Goal: Obtain resource: Download file/media

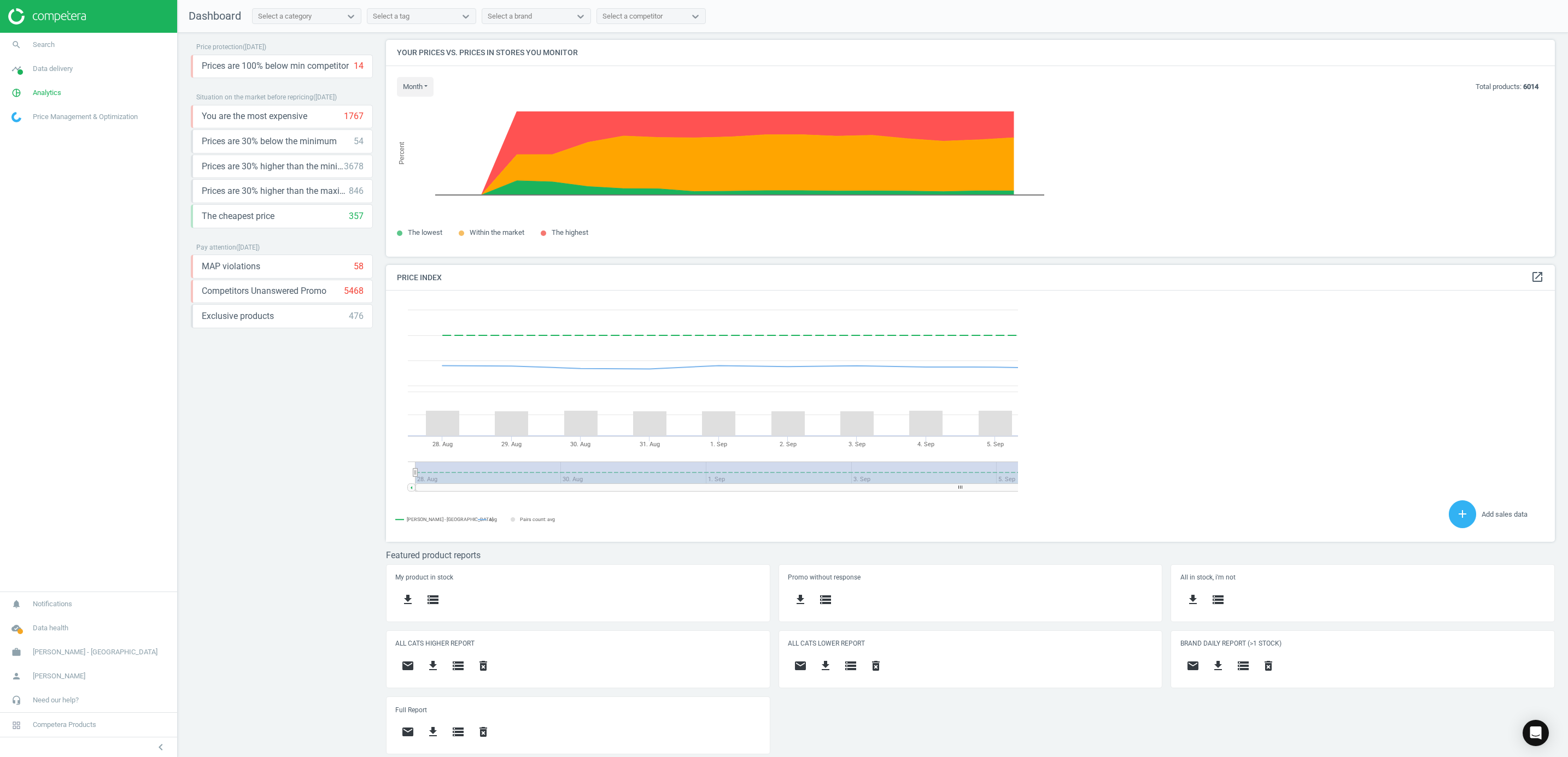
scroll to position [277, 1181]
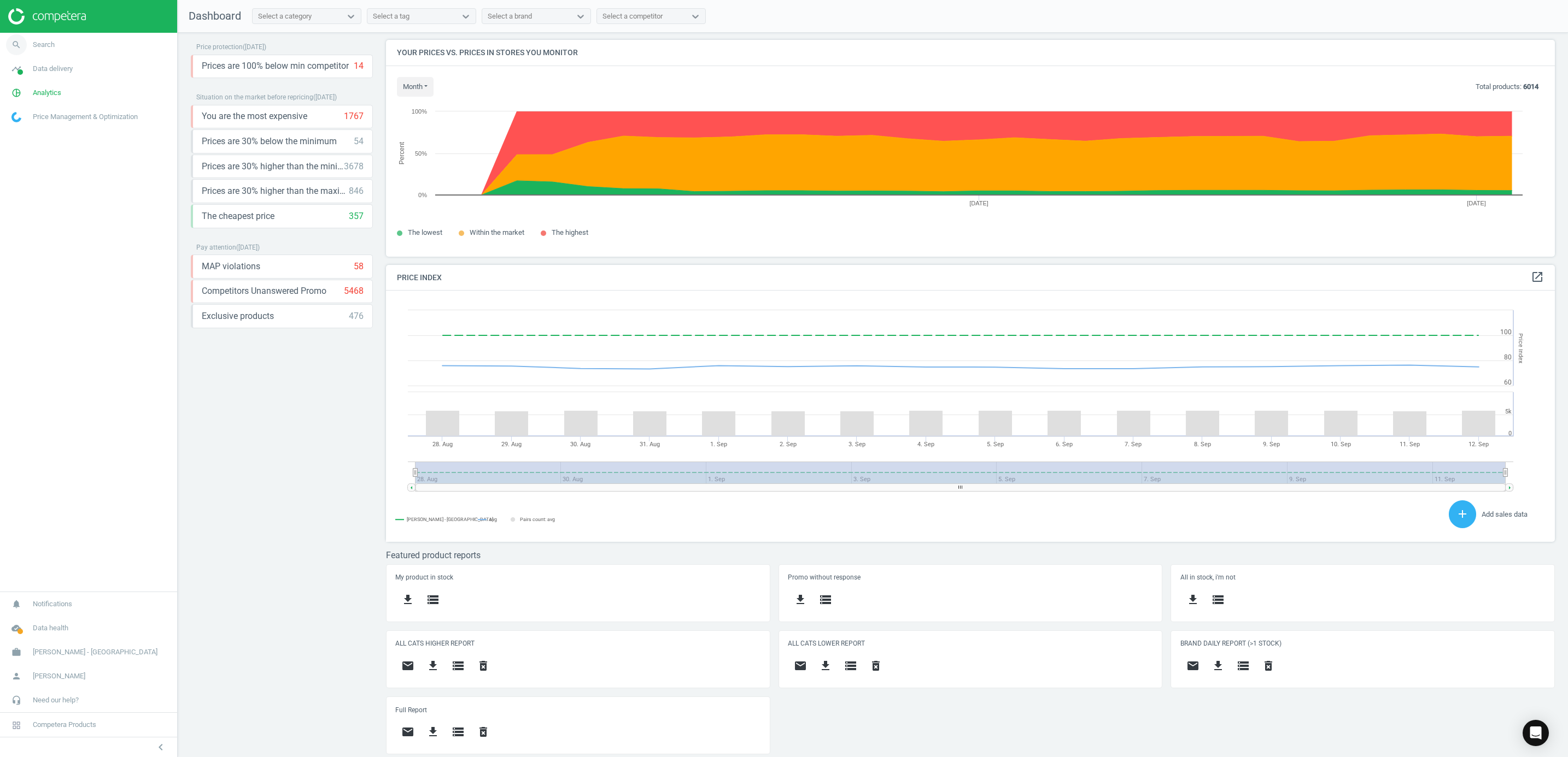
click at [46, 45] on span "Search" at bounding box center [44, 44] width 22 height 10
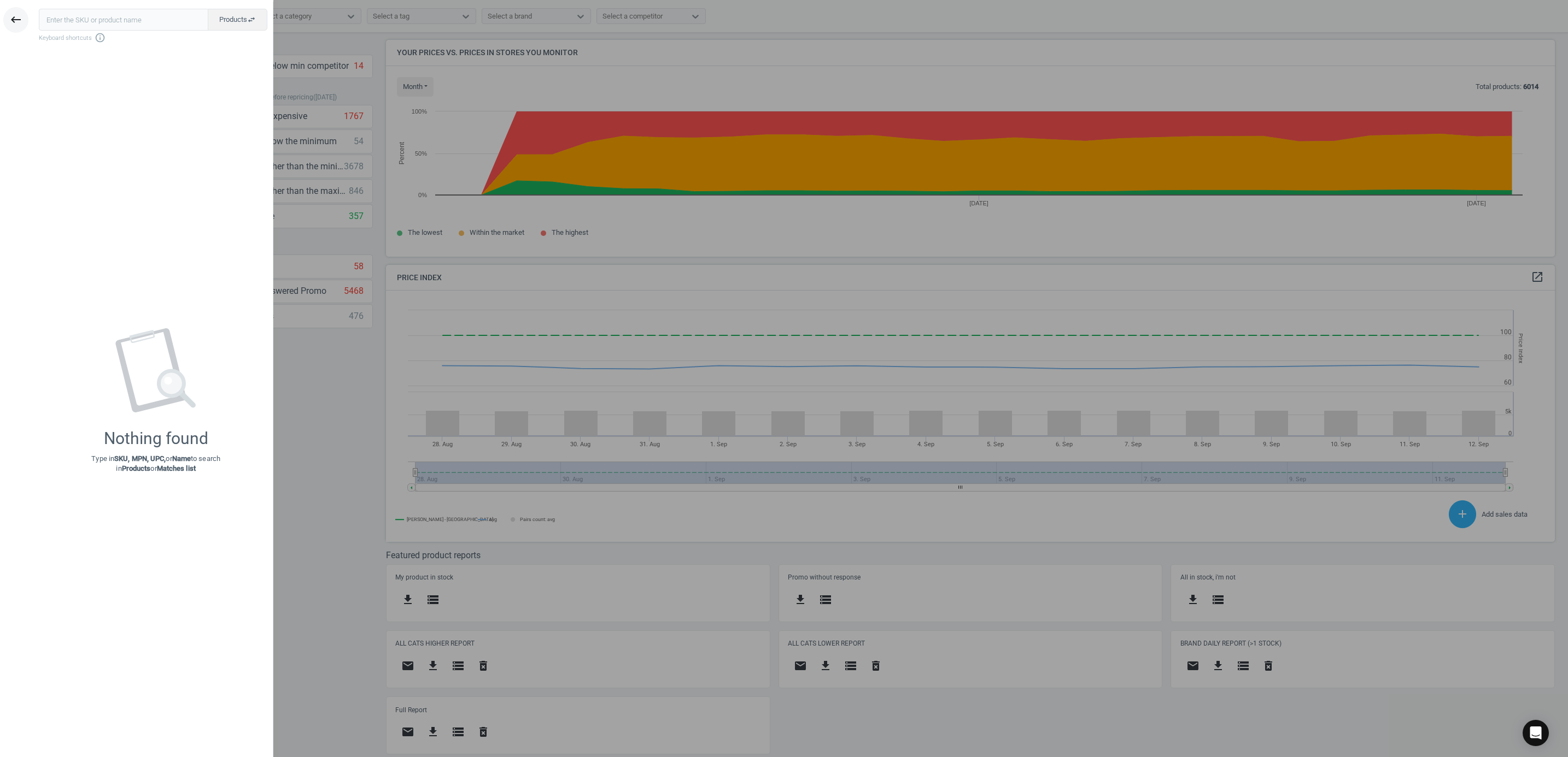
click at [16, 22] on icon "keyboard_backspace" at bounding box center [16, 19] width 13 height 13
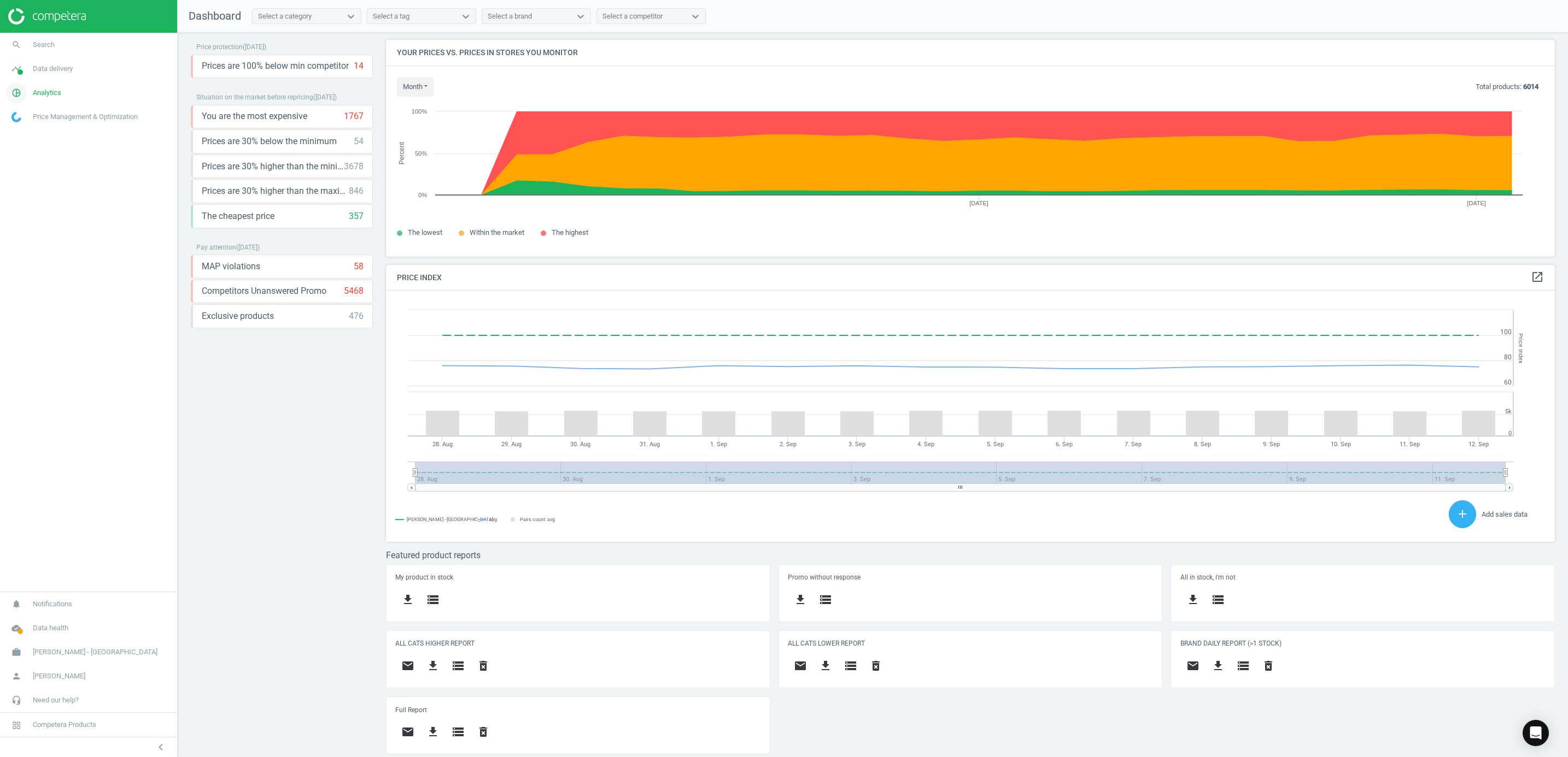
click at [17, 90] on icon "pie_chart_outlined" at bounding box center [17, 92] width 20 height 20
click at [25, 130] on span "Products" at bounding box center [25, 132] width 26 height 8
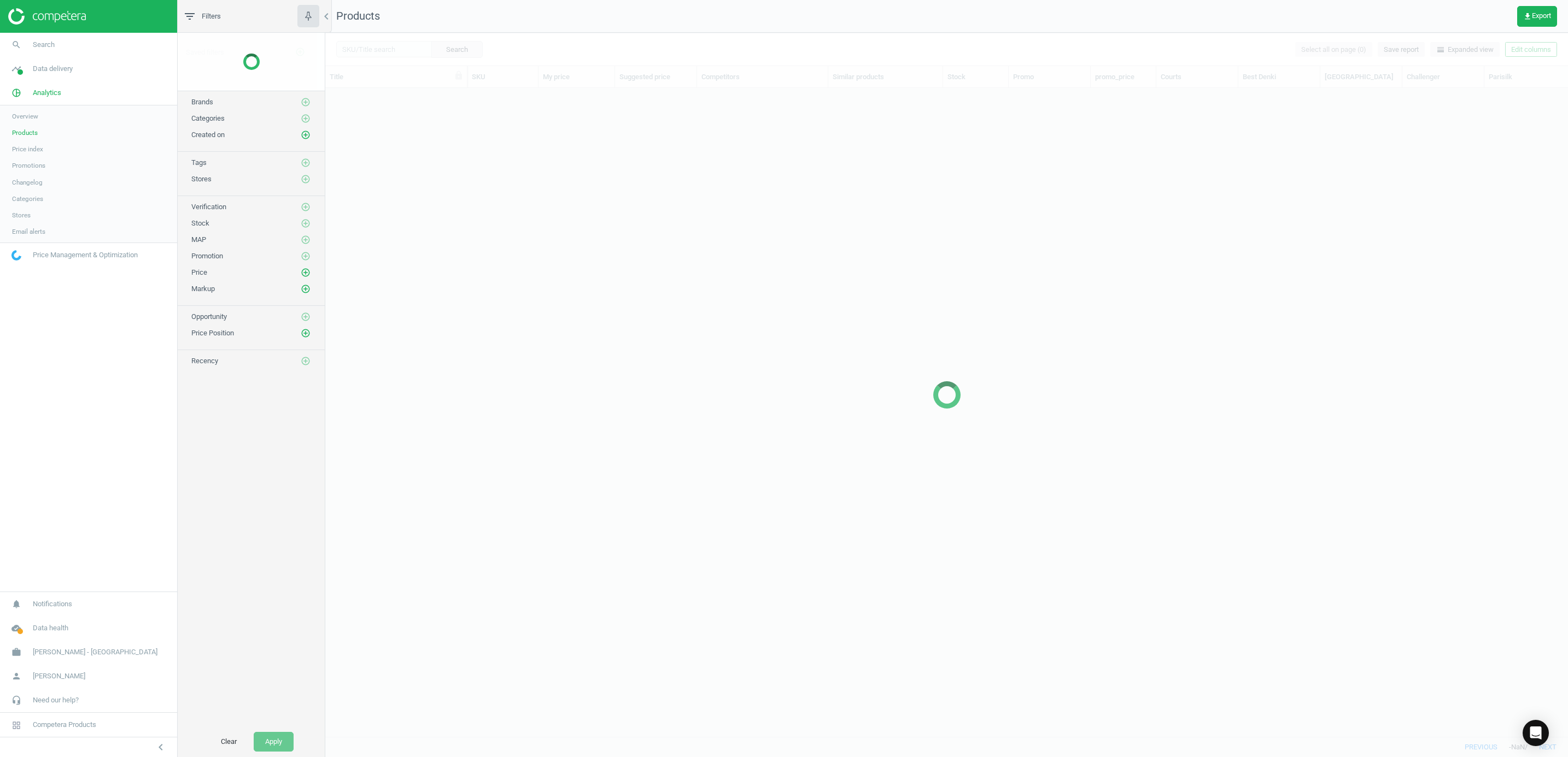
scroll to position [623, 1230]
click at [357, 47] on div at bounding box center [946, 395] width 1242 height 725
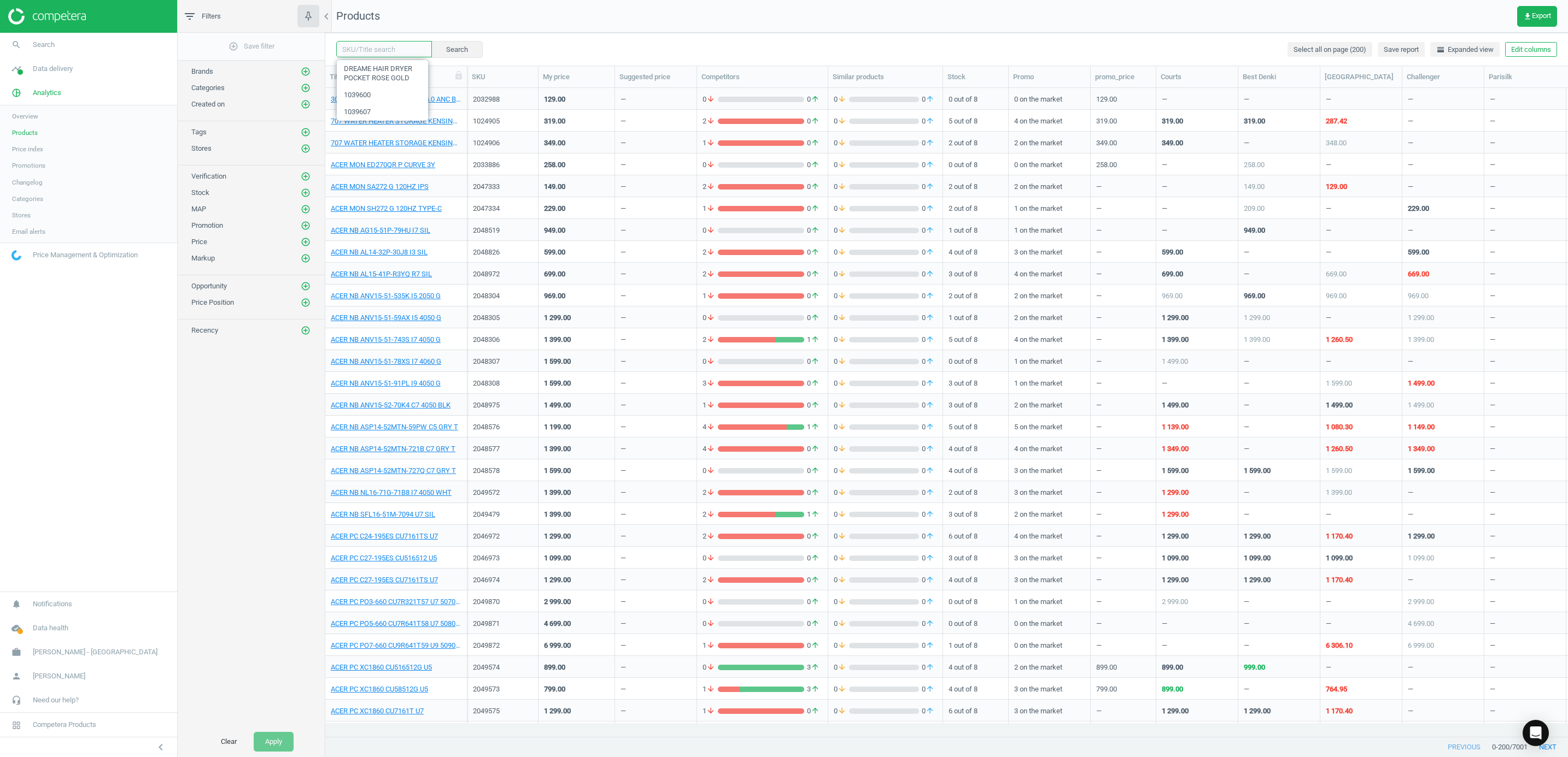
click at [363, 50] on input "text" at bounding box center [384, 49] width 96 height 17
paste input "Samsung DRESSER"
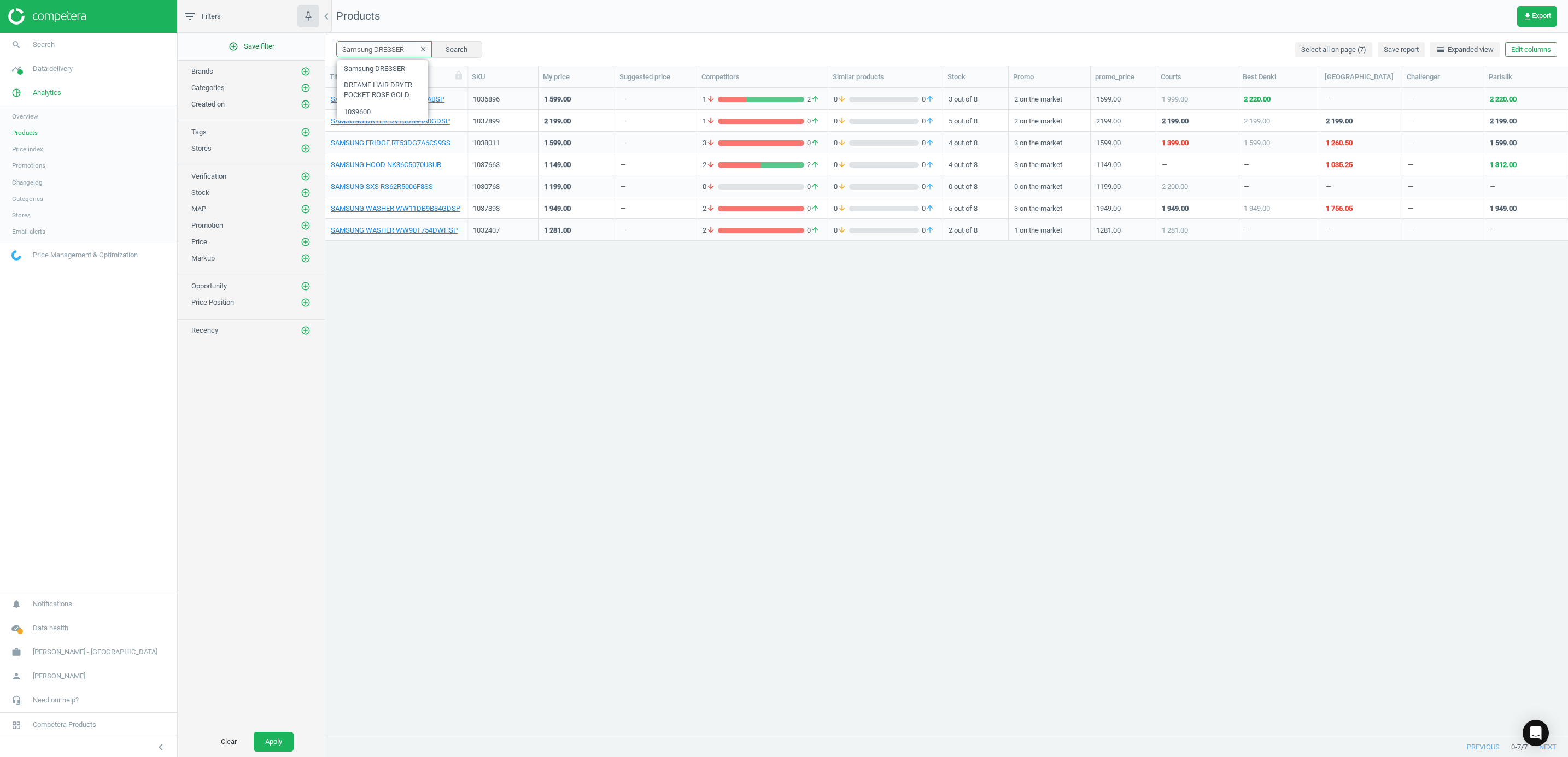
drag, startPoint x: 406, startPoint y: 46, endPoint x: 290, endPoint y: 54, distance: 116.3
click at [290, 54] on div "filter_list Filters chevron_left add_circle_outline Save filter Brands add_circ…" at bounding box center [872, 378] width 1390 height 757
paste input "AI AIRDRESSER DF18CB8700CRSP"
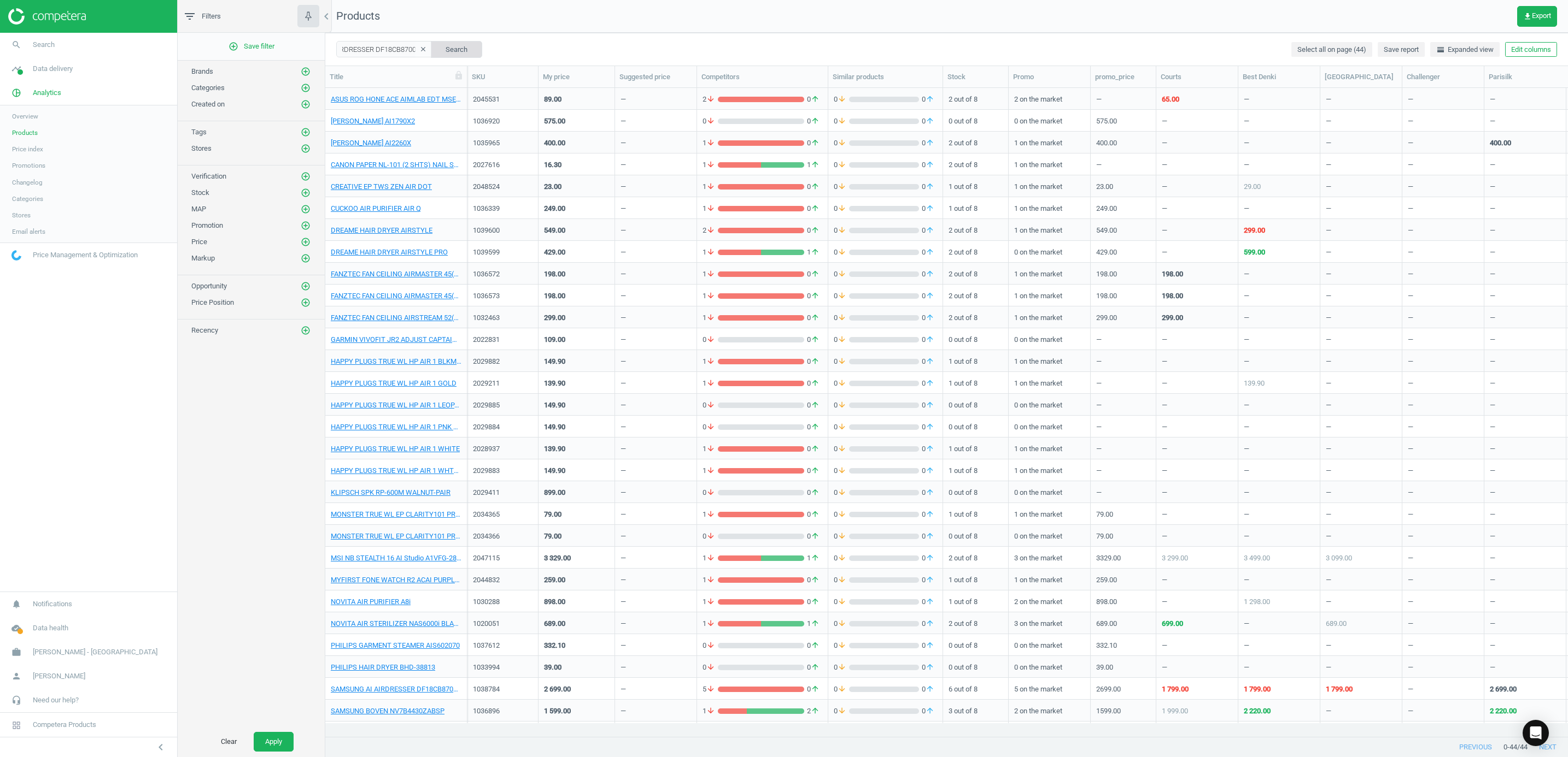
click at [457, 49] on button "Search" at bounding box center [456, 49] width 52 height 17
click at [461, 53] on button "Search" at bounding box center [456, 49] width 52 height 17
click at [408, 46] on input "Samsung AI AIRDRESSER DF18CB8700CRSP" at bounding box center [384, 49] width 96 height 17
click at [414, 60] on span "Samsung AI AIRDRESSER DF18CB8700CRSP" at bounding box center [382, 78] width 91 height 37
click at [447, 46] on button "Search" at bounding box center [456, 49] width 52 height 17
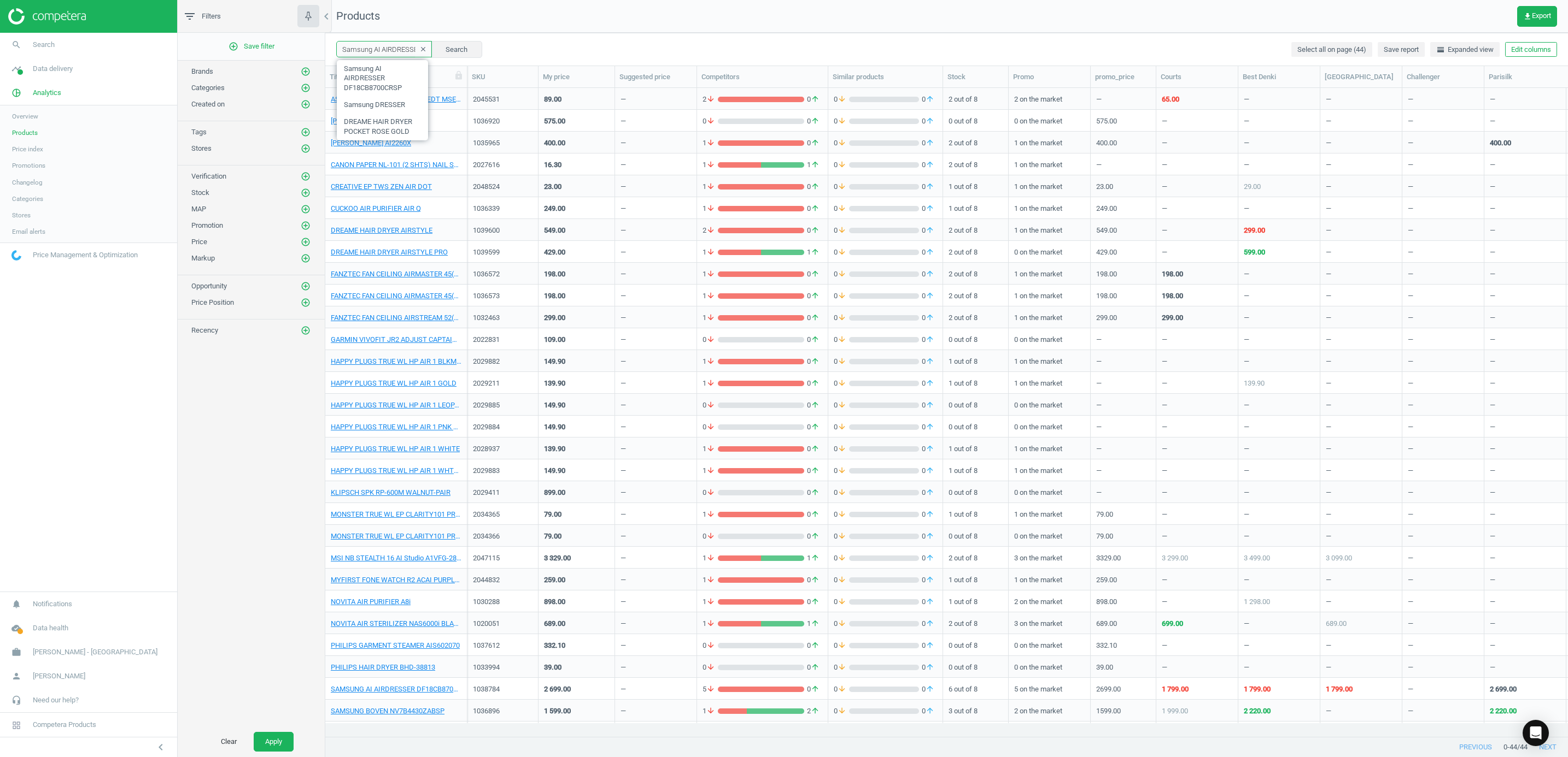
click at [389, 52] on input "Samsung AI AIRDRESSER DF18CB8700CRSP" at bounding box center [384, 49] width 96 height 17
drag, startPoint x: 379, startPoint y: 50, endPoint x: 553, endPoint y: 52, distance: 174.0
click at [553, 52] on div "Samsung AI AIRDRESSER DF18CB8700CRSP clear Search Select all on page (44) Save …" at bounding box center [946, 50] width 1242 height 33
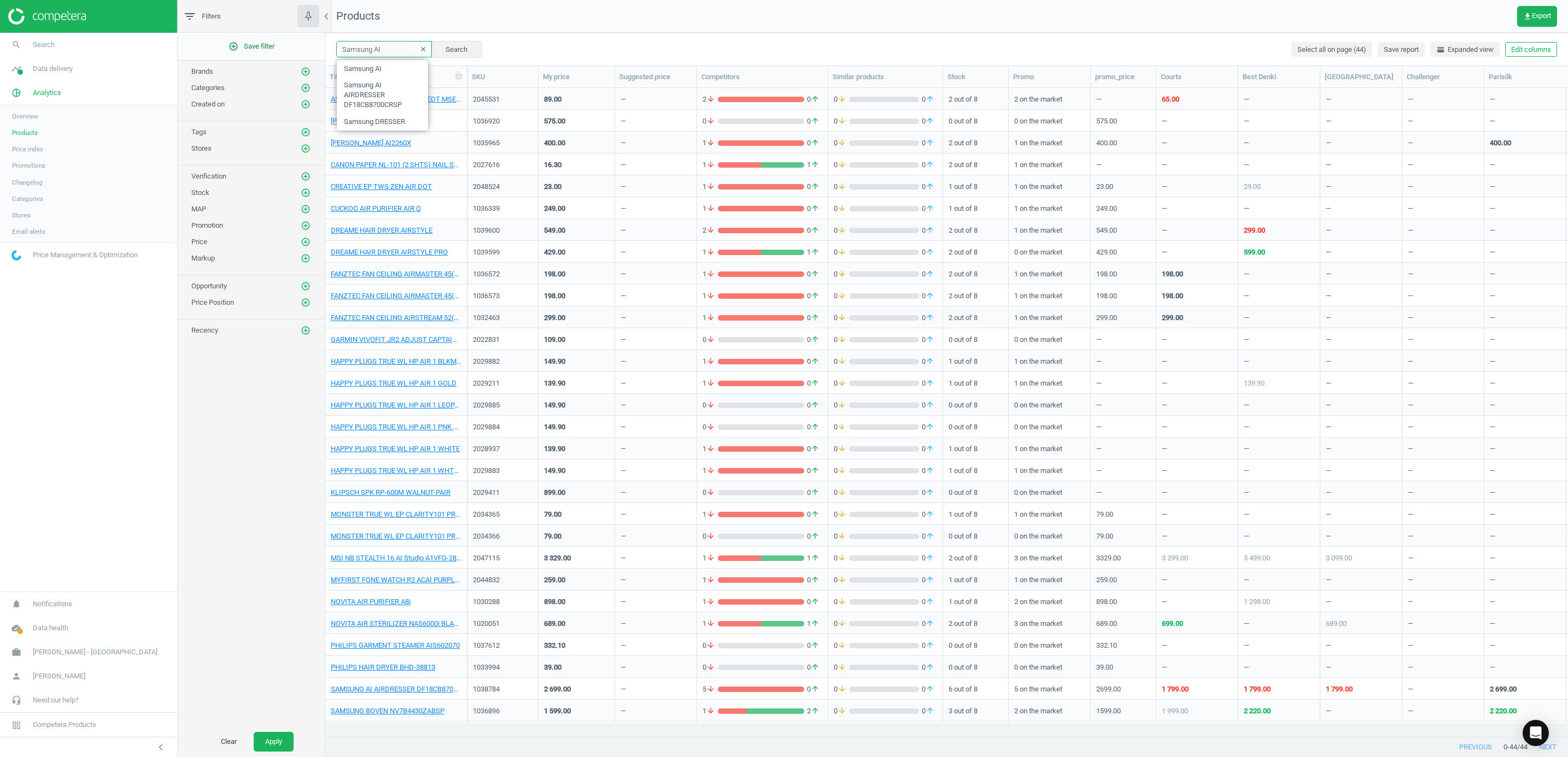
drag, startPoint x: 392, startPoint y: 46, endPoint x: 316, endPoint y: 41, distance: 76.2
click at [316, 41] on div "filter_list Filters chevron_left add_circle_outline Save filter Brands add_circ…" at bounding box center [872, 378] width 1390 height 757
paste input "AMSUNG AI AIRDRESSER DF18CB8700CRSP"
type input "SAMSUNG AI AIRDRESSER DF18CB8700CRSP"
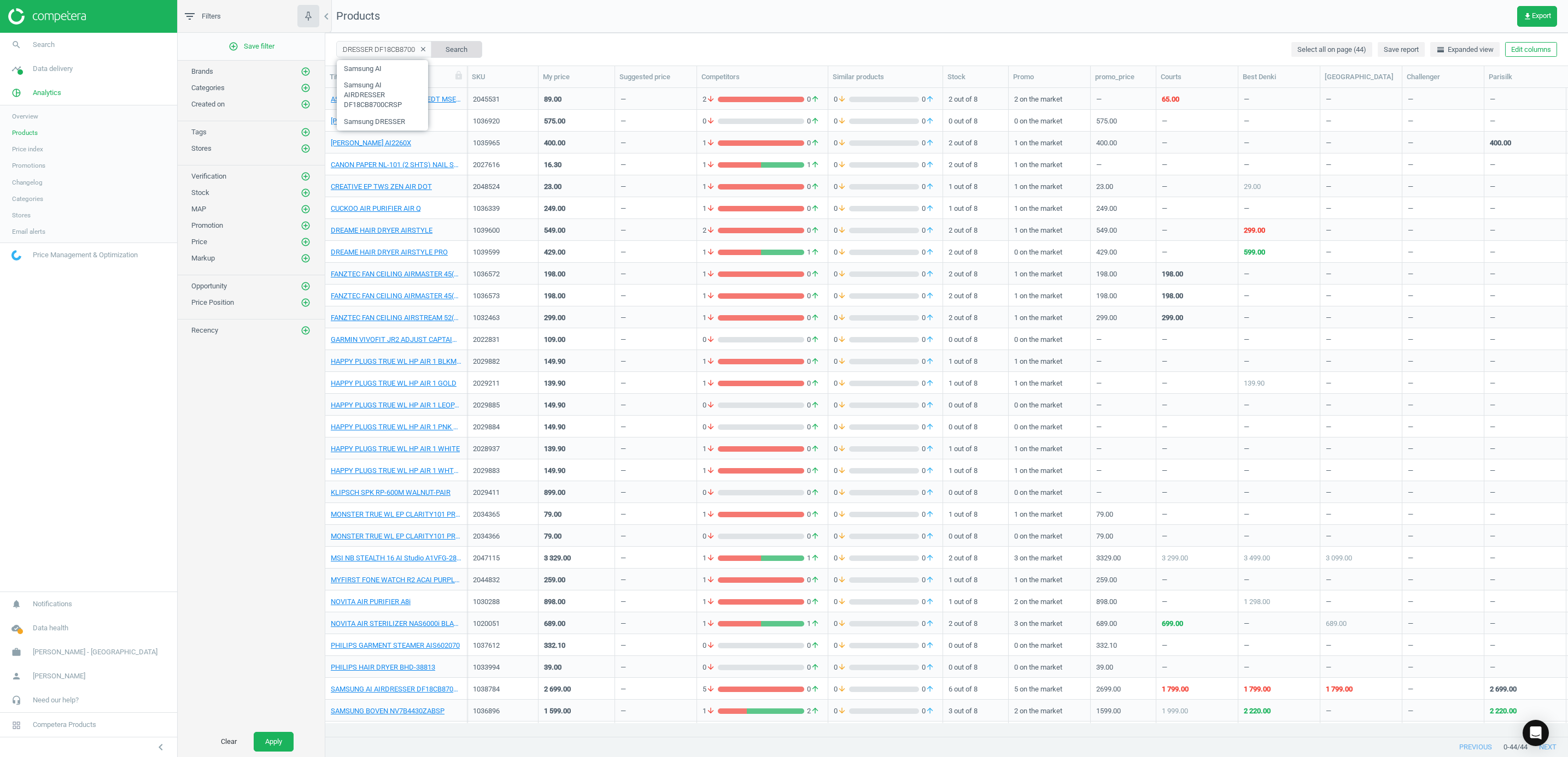
click at [471, 46] on button "Search" at bounding box center [456, 49] width 52 height 17
click at [475, 48] on button "Search" at bounding box center [456, 49] width 52 height 17
click at [384, 50] on input "SAMSUNG AI AIRDRESSER DF18CB8700CRSP" at bounding box center [384, 49] width 96 height 17
click at [399, 89] on span "SAMSUNG AI AIRDRESSER DF18CB8700CRSP" at bounding box center [382, 78] width 91 height 37
click at [469, 51] on button "Search" at bounding box center [456, 49] width 52 height 17
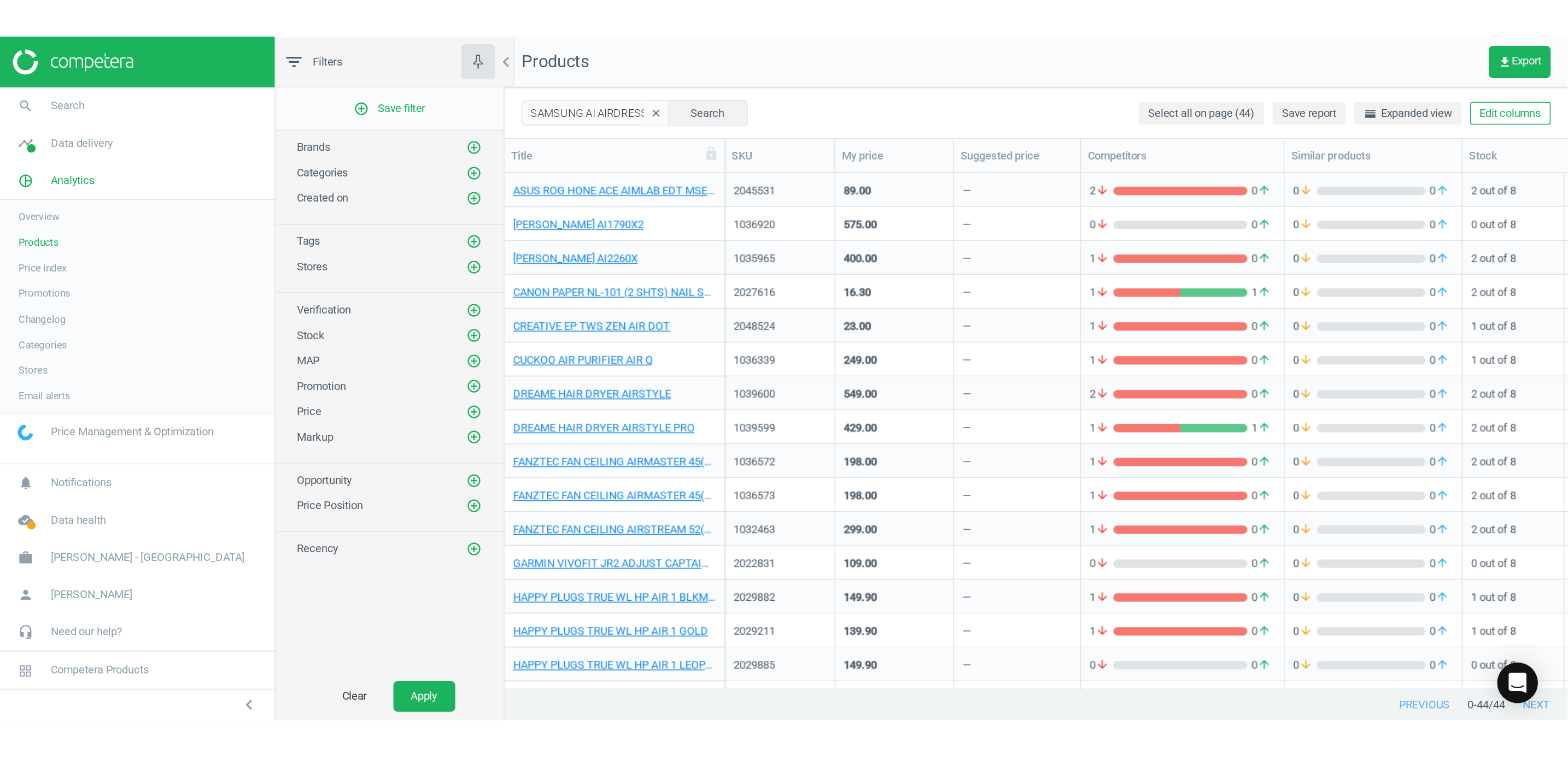
scroll to position [623, 1230]
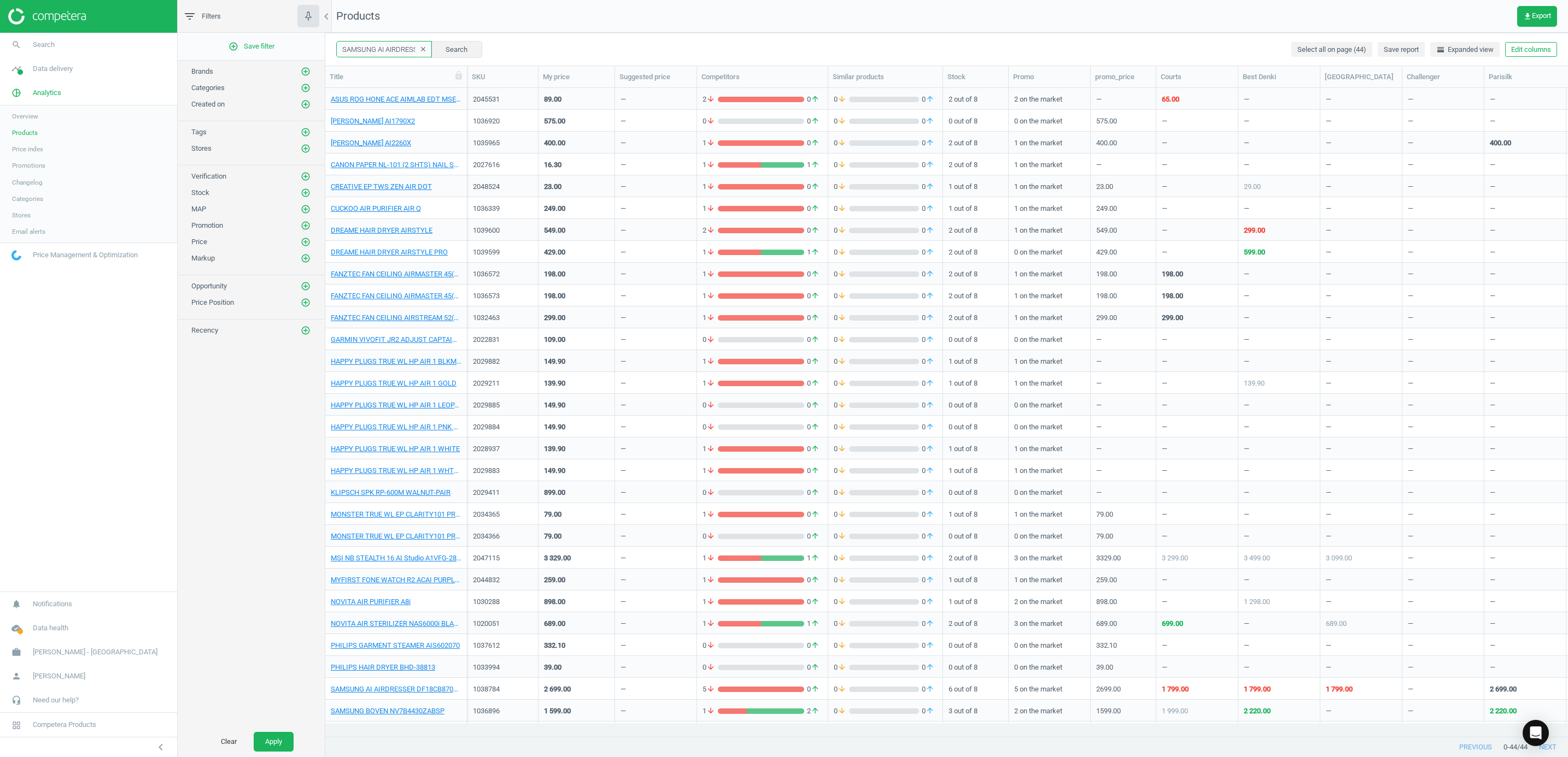
click at [395, 49] on input "SAMSUNG AI AIRDRESSER DF18CB8700CRSP" at bounding box center [384, 49] width 96 height 17
click at [419, 53] on icon "clear" at bounding box center [423, 49] width 7 height 7
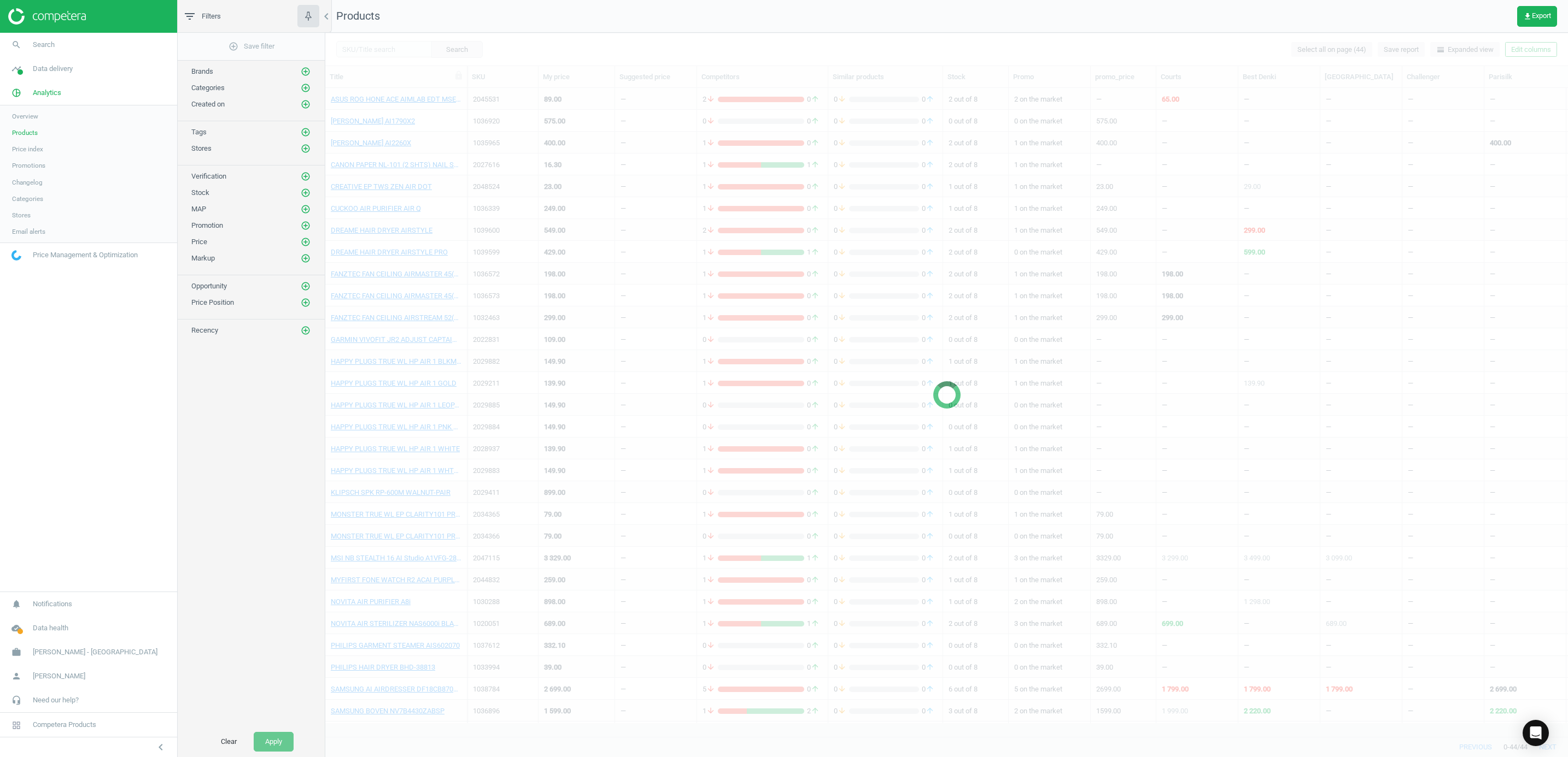
click at [395, 52] on div at bounding box center [946, 395] width 1242 height 725
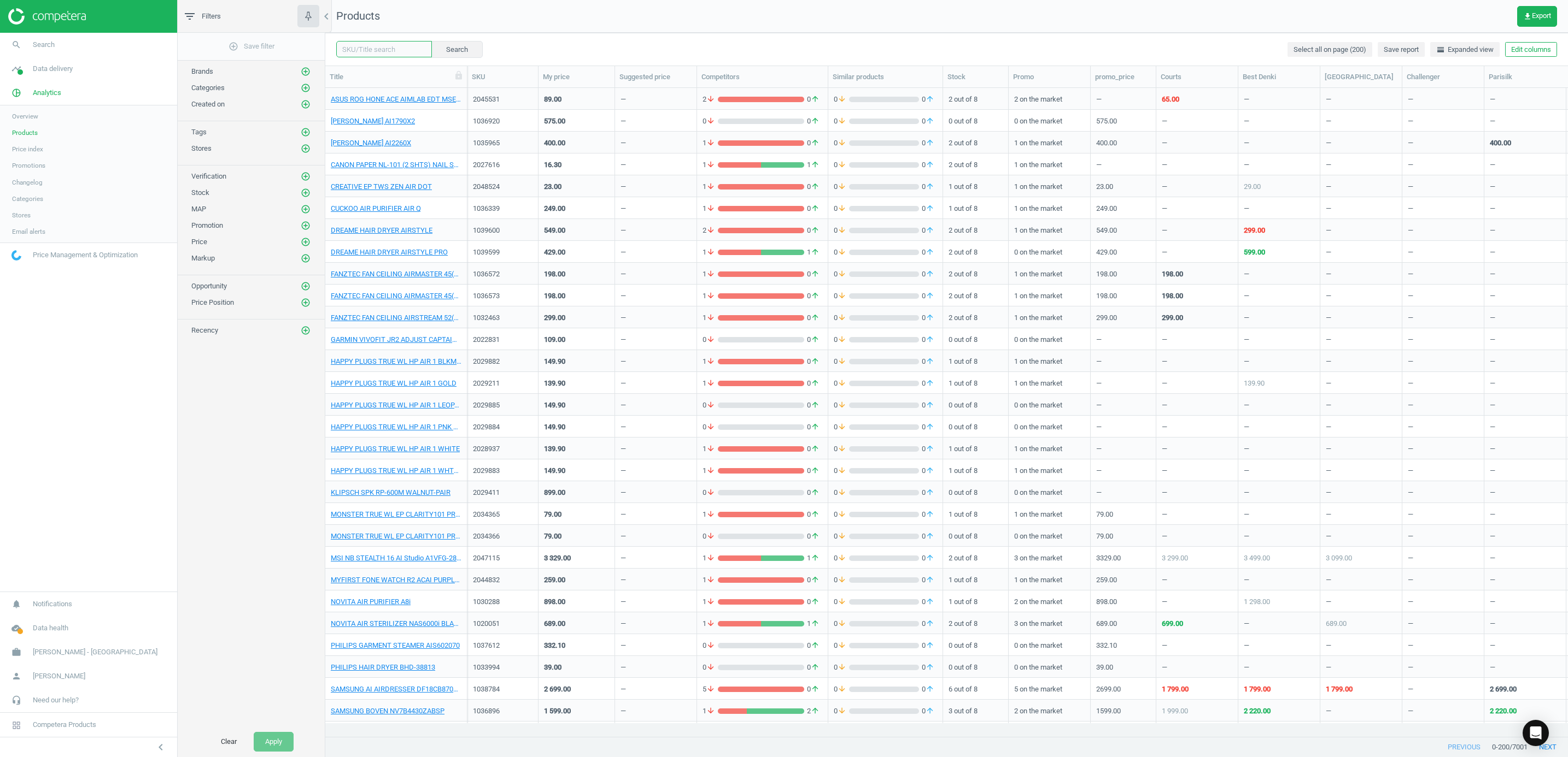
click at [382, 50] on input "text" at bounding box center [384, 49] width 96 height 17
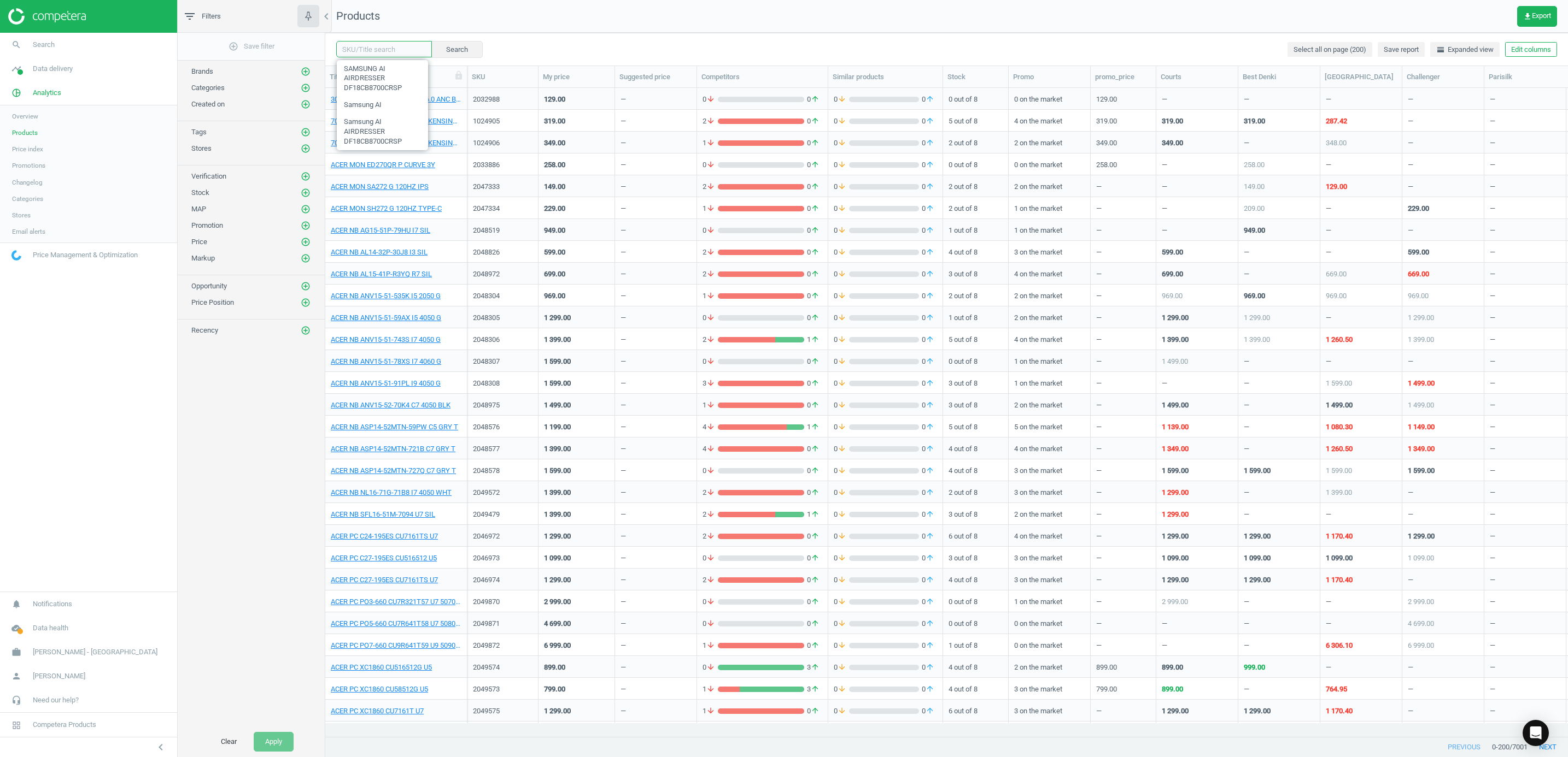
paste input "1038784"
type input "1038784"
click at [456, 45] on button "Search" at bounding box center [456, 49] width 52 height 17
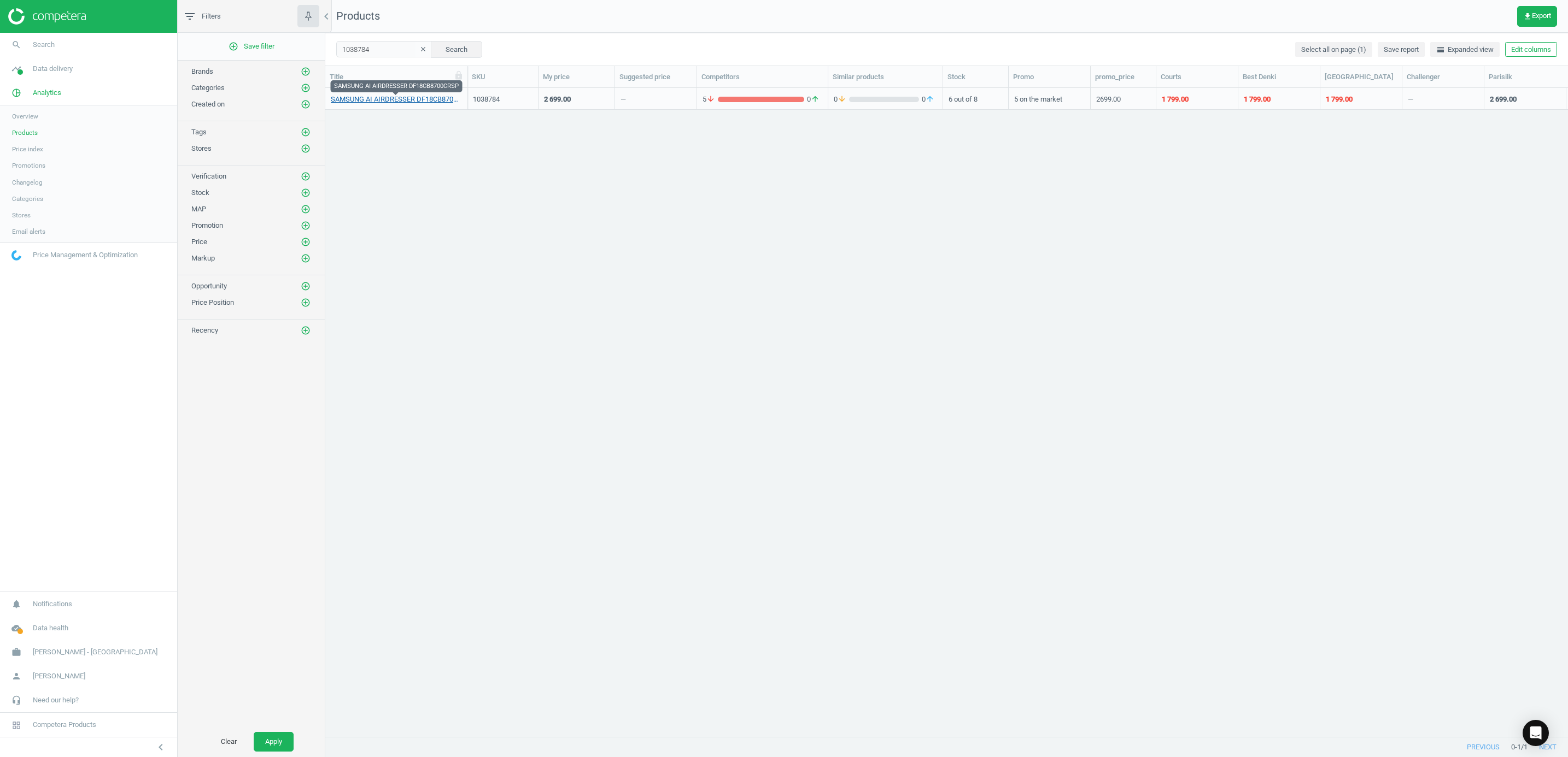
click at [423, 99] on link "SAMSUNG AI AIRDRESSER DF18CB8700CRSP" at bounding box center [395, 99] width 130 height 10
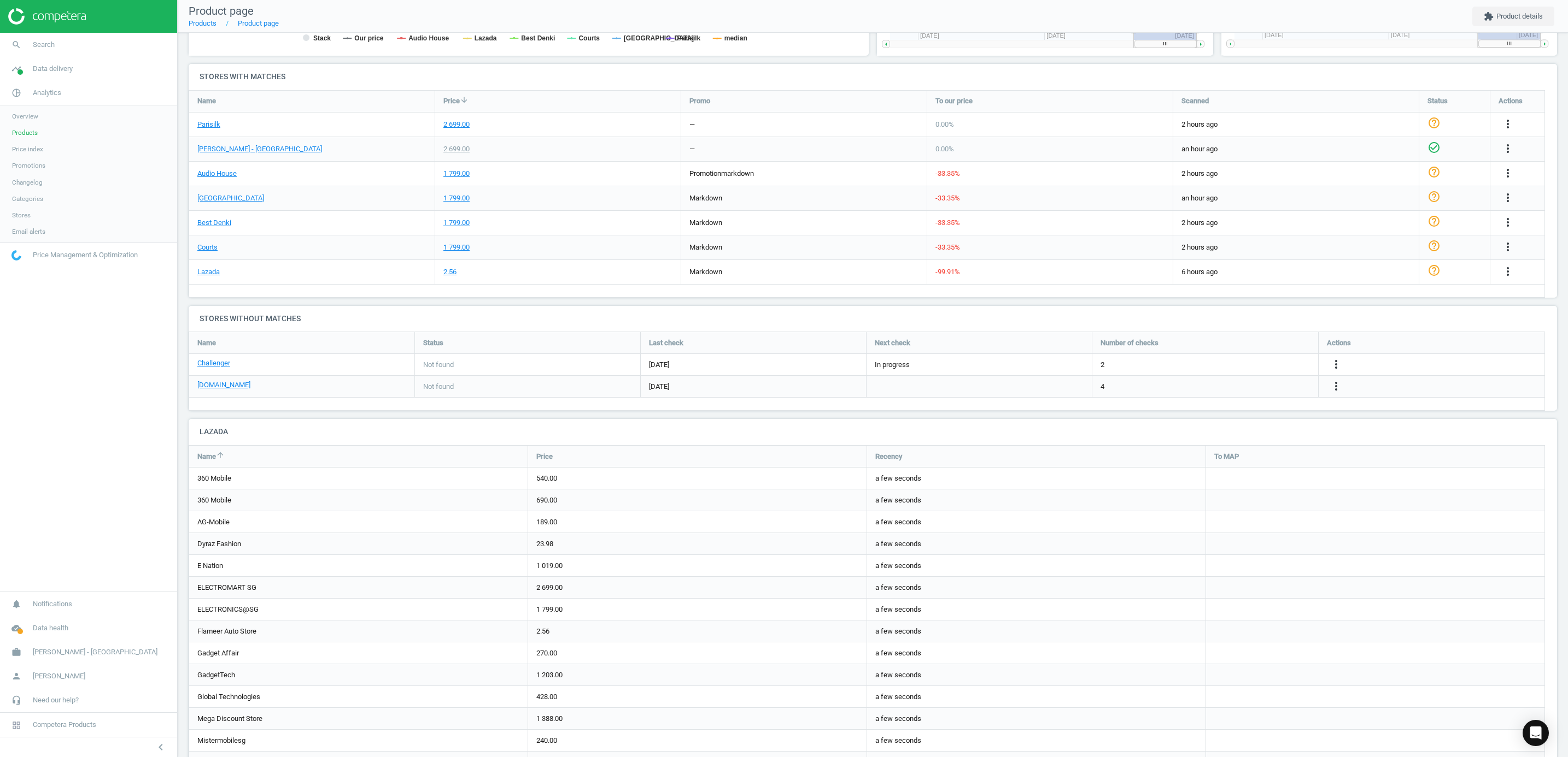
scroll to position [310, 0]
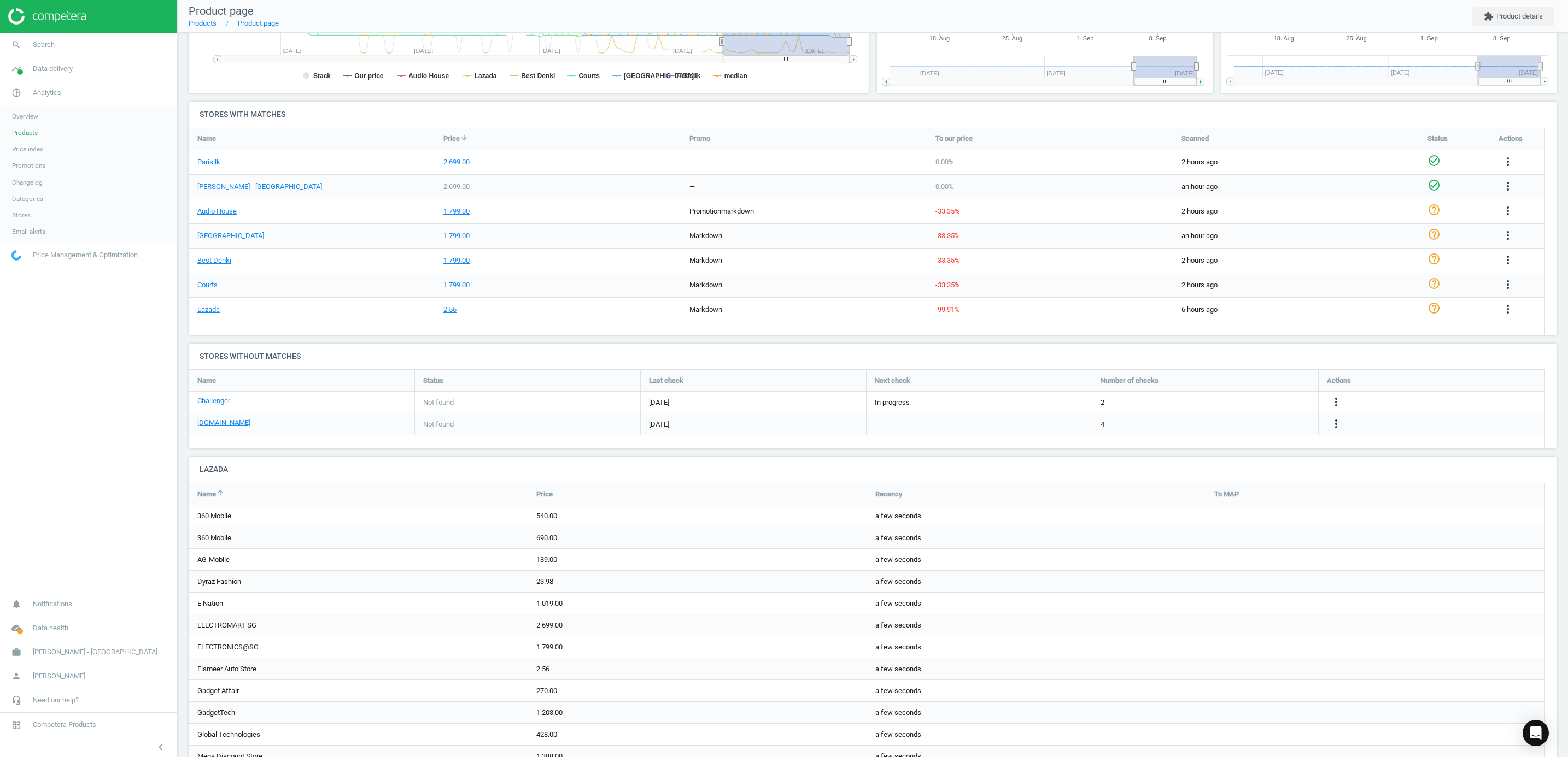
click at [1430, 159] on icon "check_circle_outline" at bounding box center [1434, 161] width 13 height 13
click at [1434, 167] on icon "help_outline" at bounding box center [1434, 161] width 13 height 13
click at [1435, 308] on icon "check_circle_outline" at bounding box center [1434, 308] width 13 height 13
click at [1433, 312] on icon "help_outline" at bounding box center [1434, 308] width 13 height 13
click at [1437, 210] on icon "check_circle_outline" at bounding box center [1434, 210] width 13 height 13
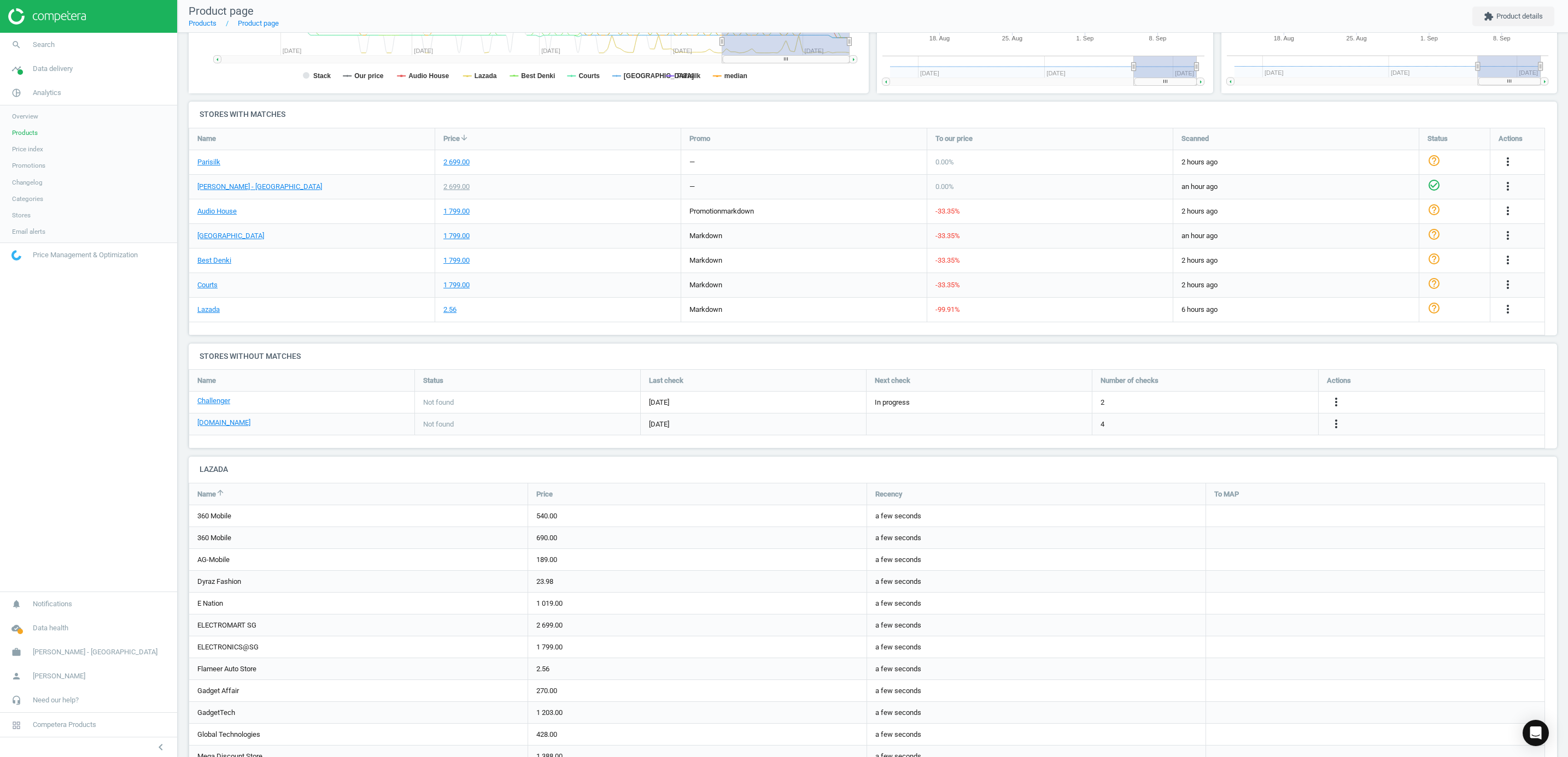
click at [1435, 207] on icon "help_outline" at bounding box center [1434, 210] width 13 height 13
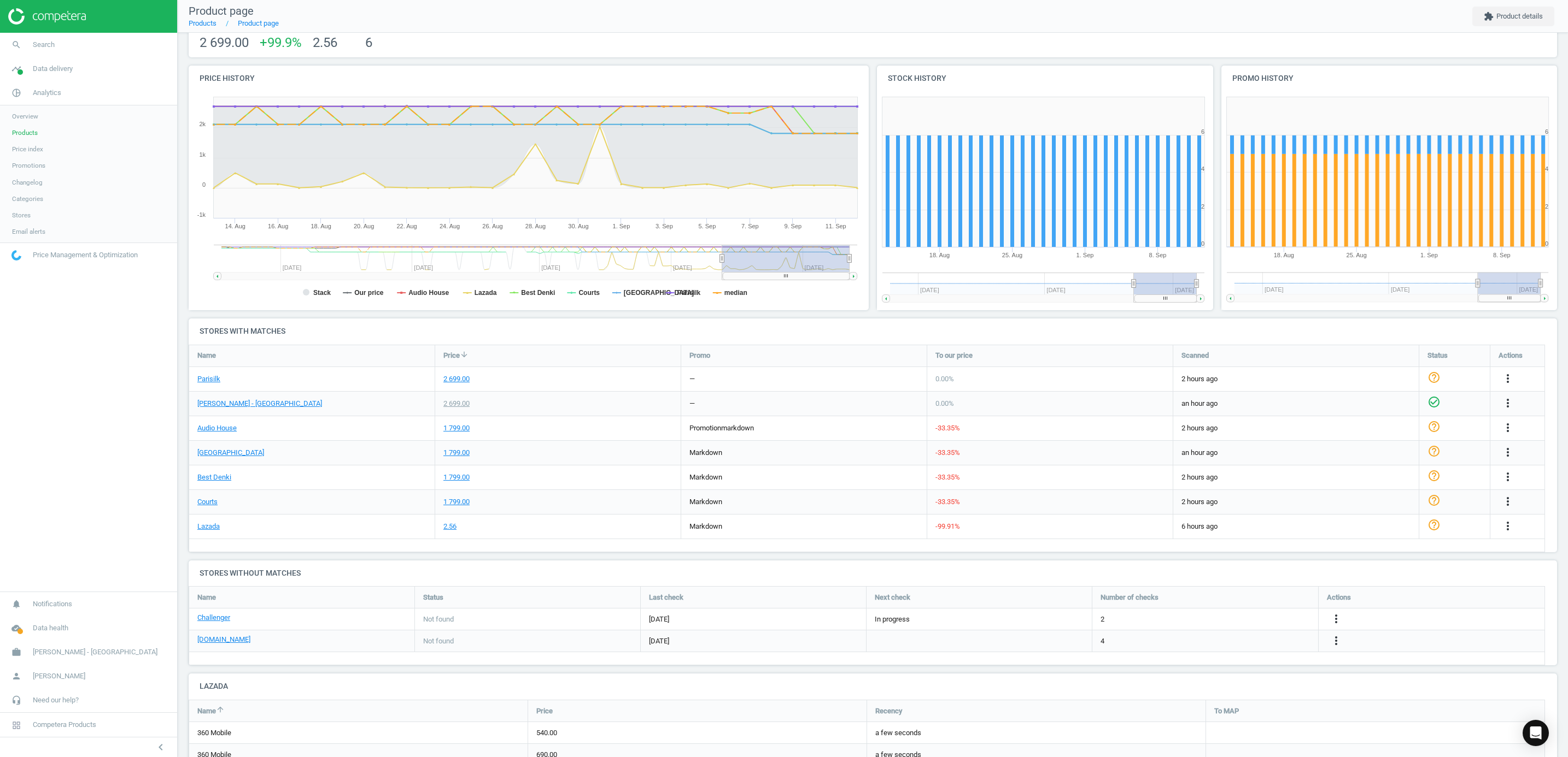
scroll to position [0, 0]
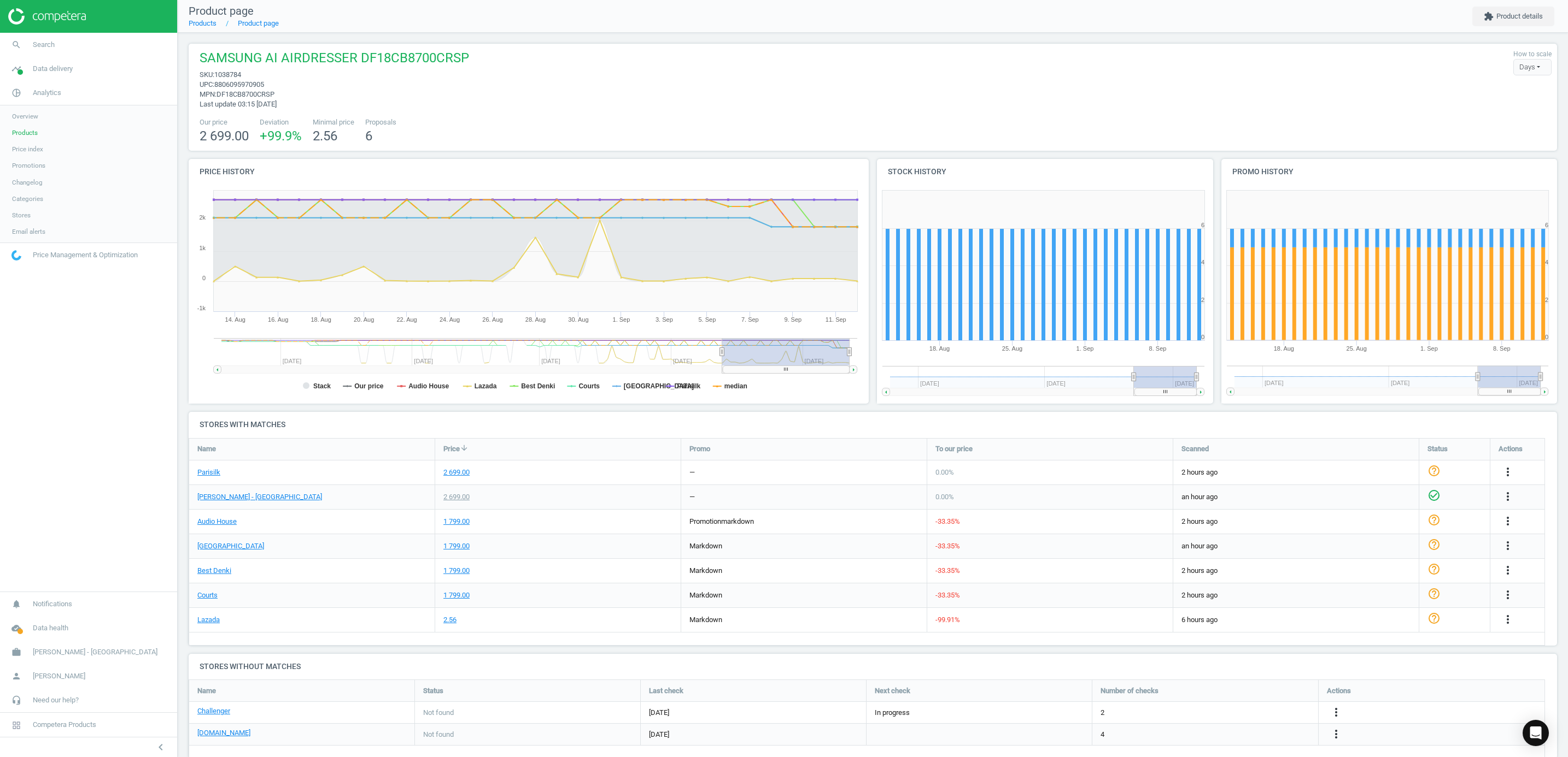
click at [69, 249] on link "Price Management & Optimization" at bounding box center [89, 255] width 177 height 24
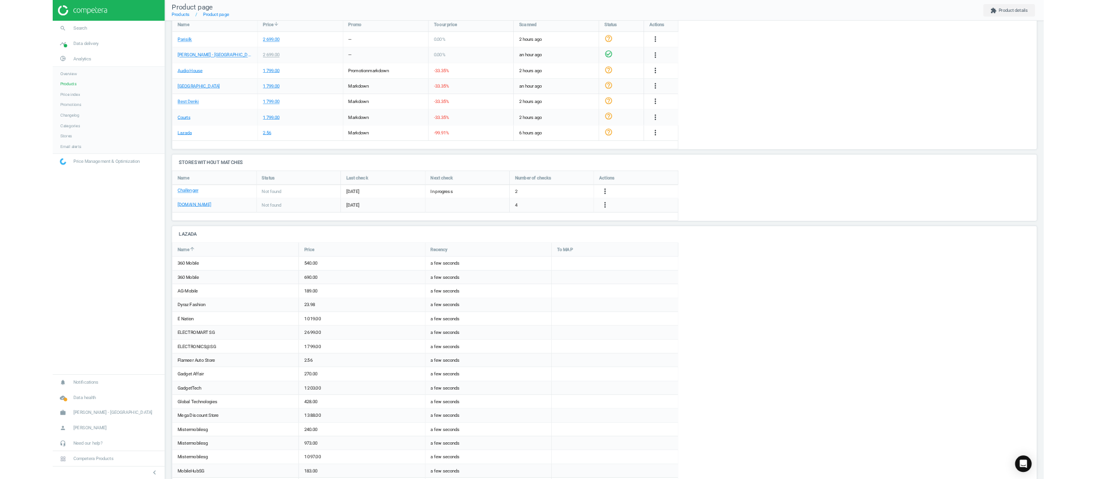
scroll to position [6, 6]
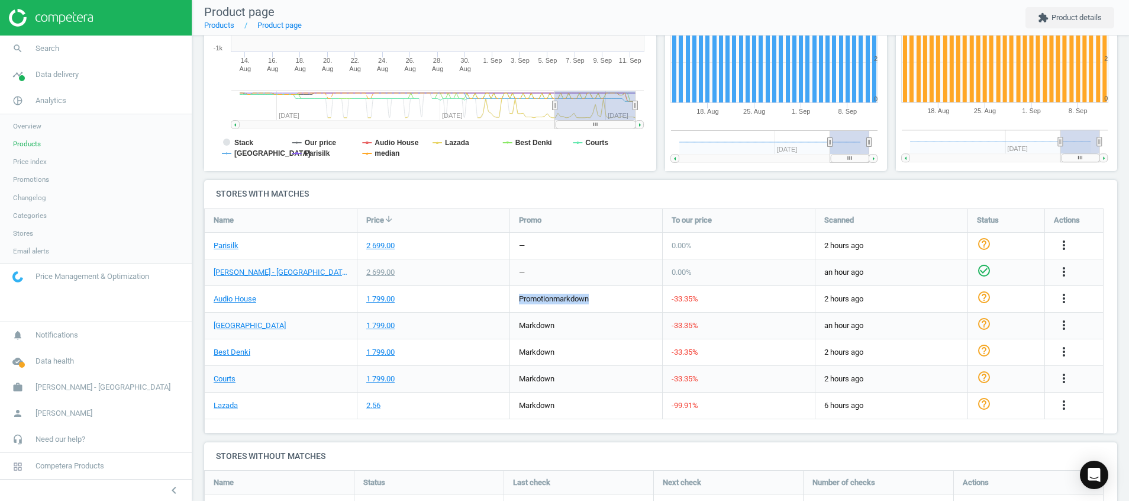
drag, startPoint x: 602, startPoint y: 299, endPoint x: 505, endPoint y: 300, distance: 97.1
click at [505, 300] on div "Audio House 1 799.00 promotion markdown -33.35 % 2 hours ago help_outline more_…" at bounding box center [655, 299] width 900 height 27
drag, startPoint x: 505, startPoint y: 300, endPoint x: 599, endPoint y: 392, distance: 131.9
click at [599, 209] on div "Parisilk 2 699.00 — 0.00 % 2 hours ago help_outline more_vert Harvey Norman - S…" at bounding box center [654, 209] width 899 height 0
click at [80, 20] on img at bounding box center [51, 18] width 84 height 18
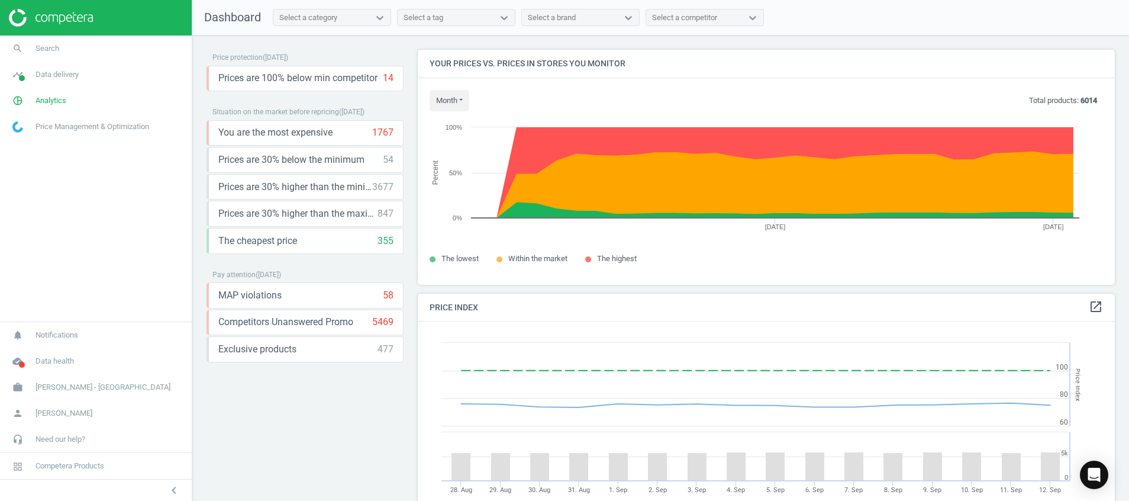
scroll to position [262, 712]
click at [1093, 475] on icon "Open Intercom Messenger" at bounding box center [1094, 474] width 14 height 15
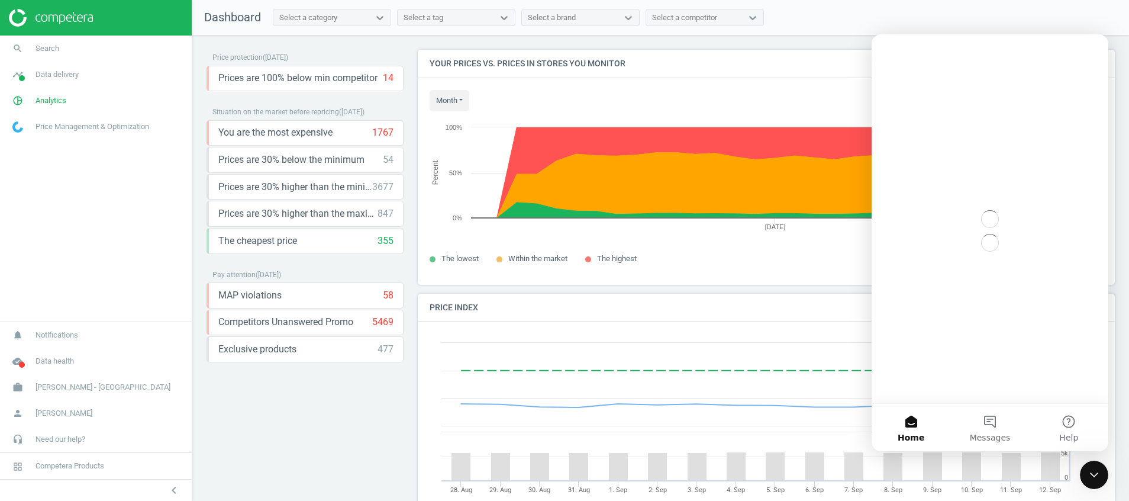
scroll to position [0, 0]
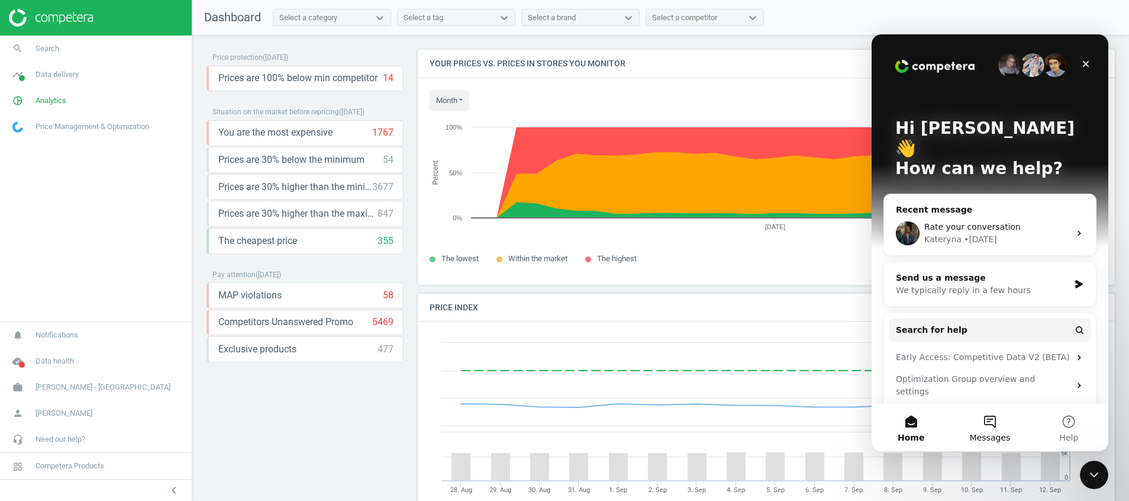
click at [987, 423] on button "Messages" at bounding box center [990, 427] width 79 height 47
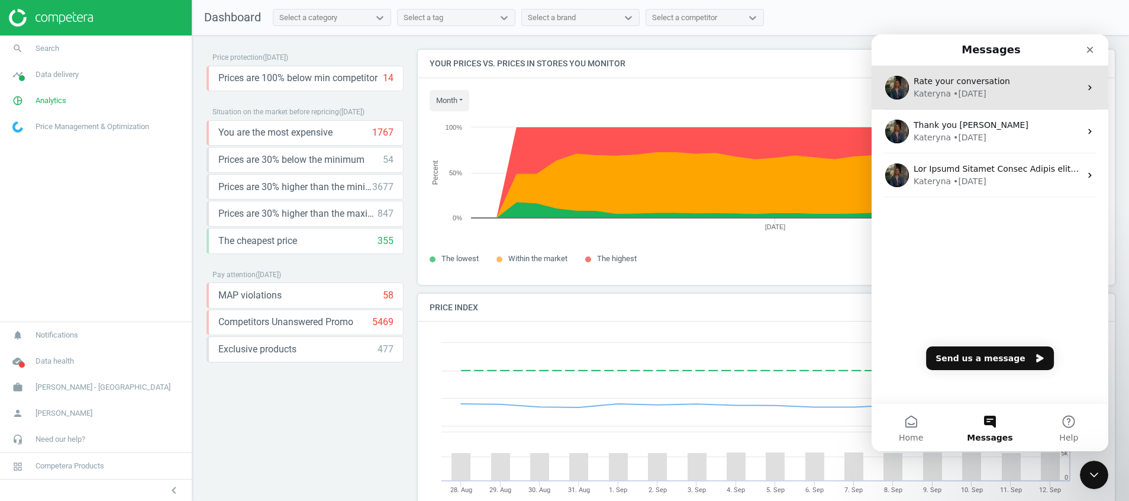
click at [974, 89] on div "• [DATE]" at bounding box center [970, 94] width 33 height 12
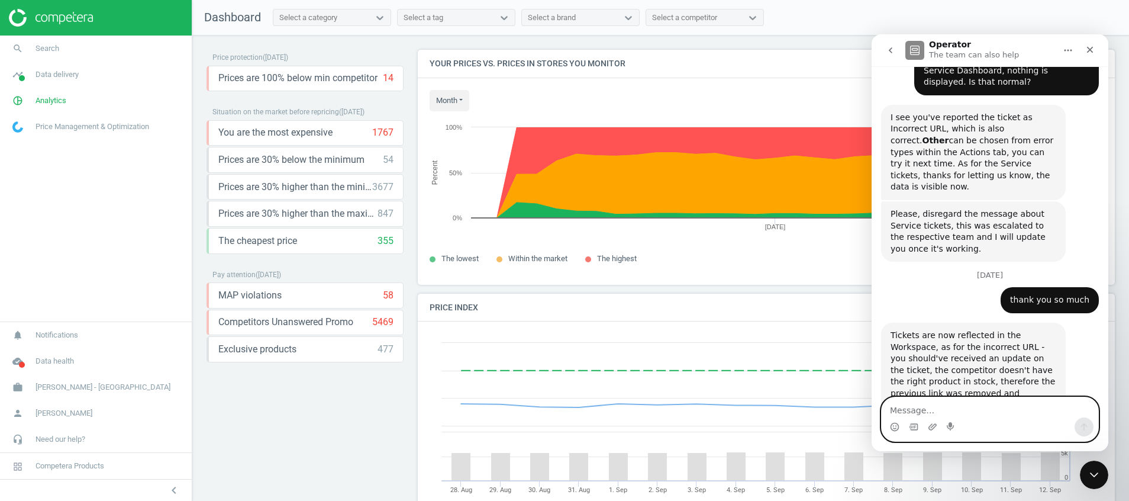
scroll to position [816, 0]
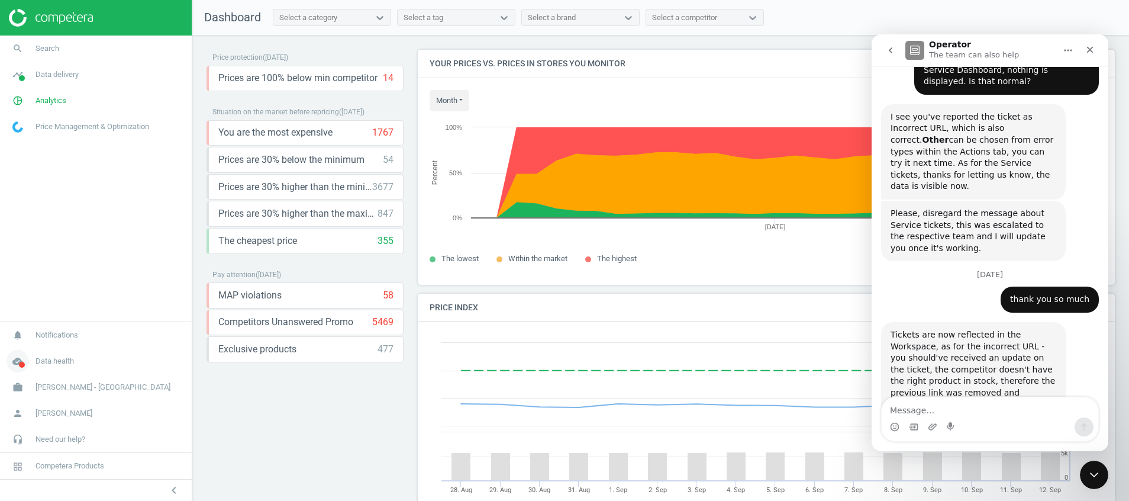
click at [25, 360] on icon "cloud_done" at bounding box center [18, 361] width 22 height 22
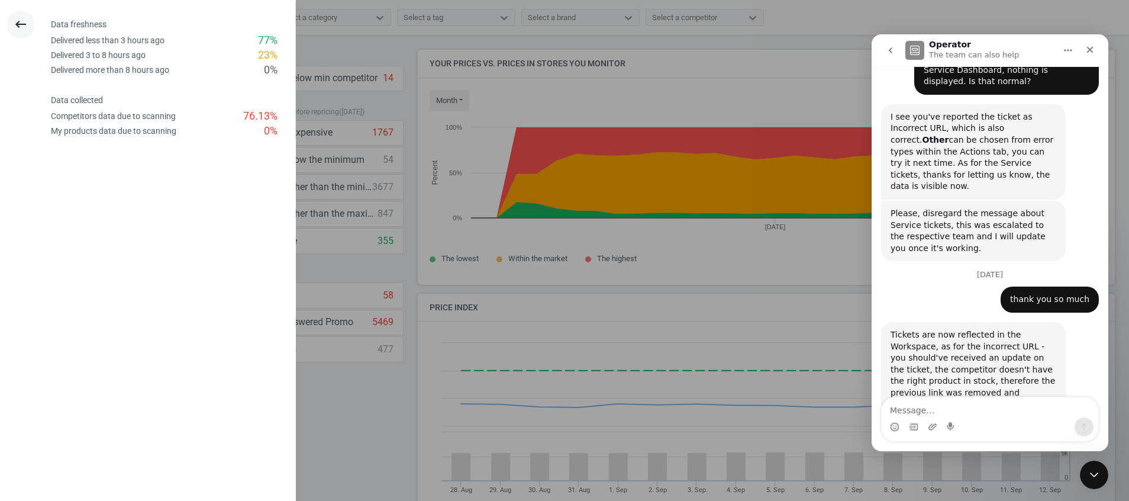
click at [27, 22] on icon "keyboard_backspace" at bounding box center [21, 24] width 14 height 14
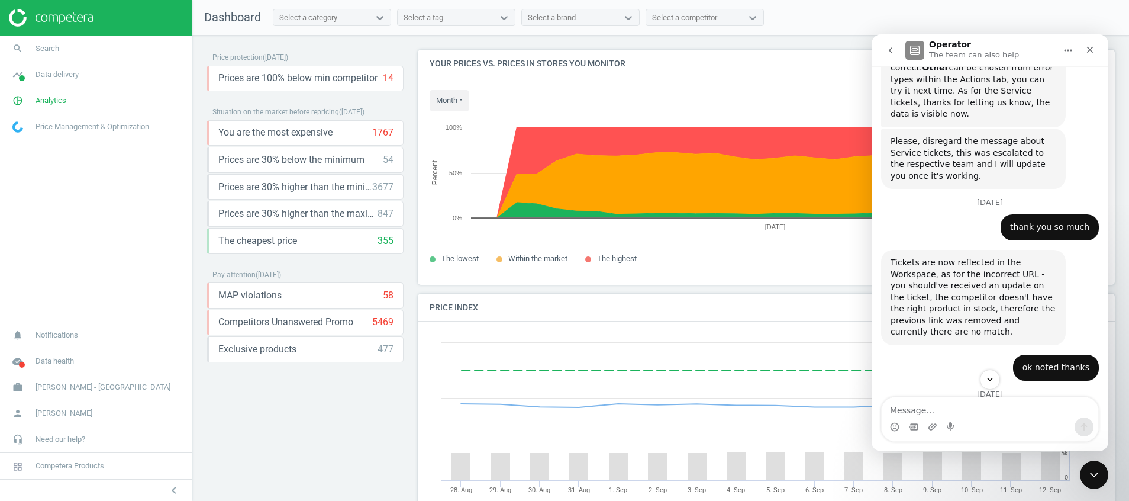
scroll to position [915, 0]
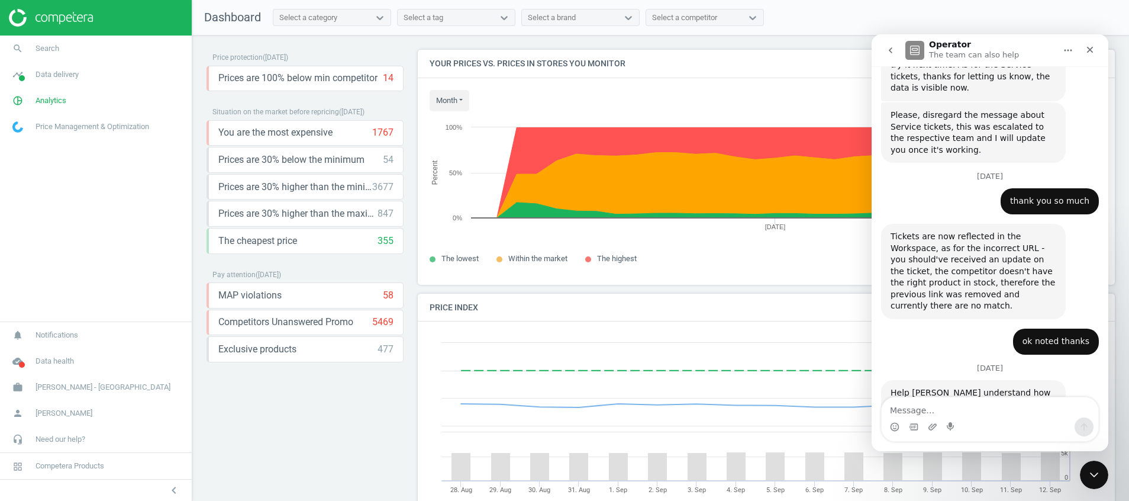
click at [891, 52] on icon "go back" at bounding box center [891, 50] width 4 height 6
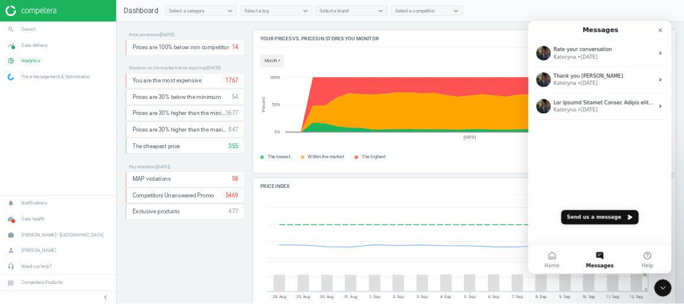
scroll to position [0, 0]
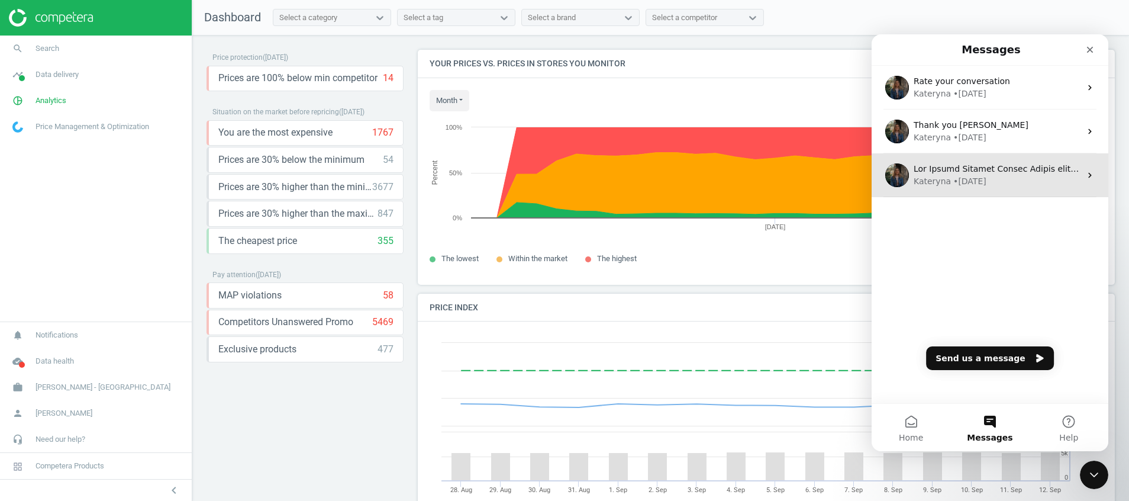
click at [963, 190] on div "[PERSON_NAME] • [DATE]" at bounding box center [990, 175] width 237 height 44
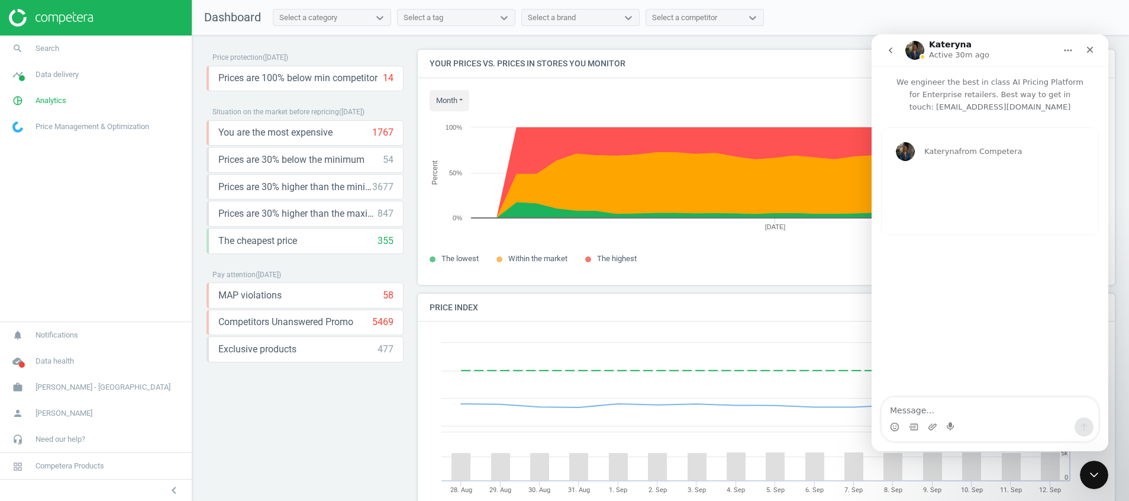
click at [885, 50] on button "go back" at bounding box center [891, 50] width 22 height 22
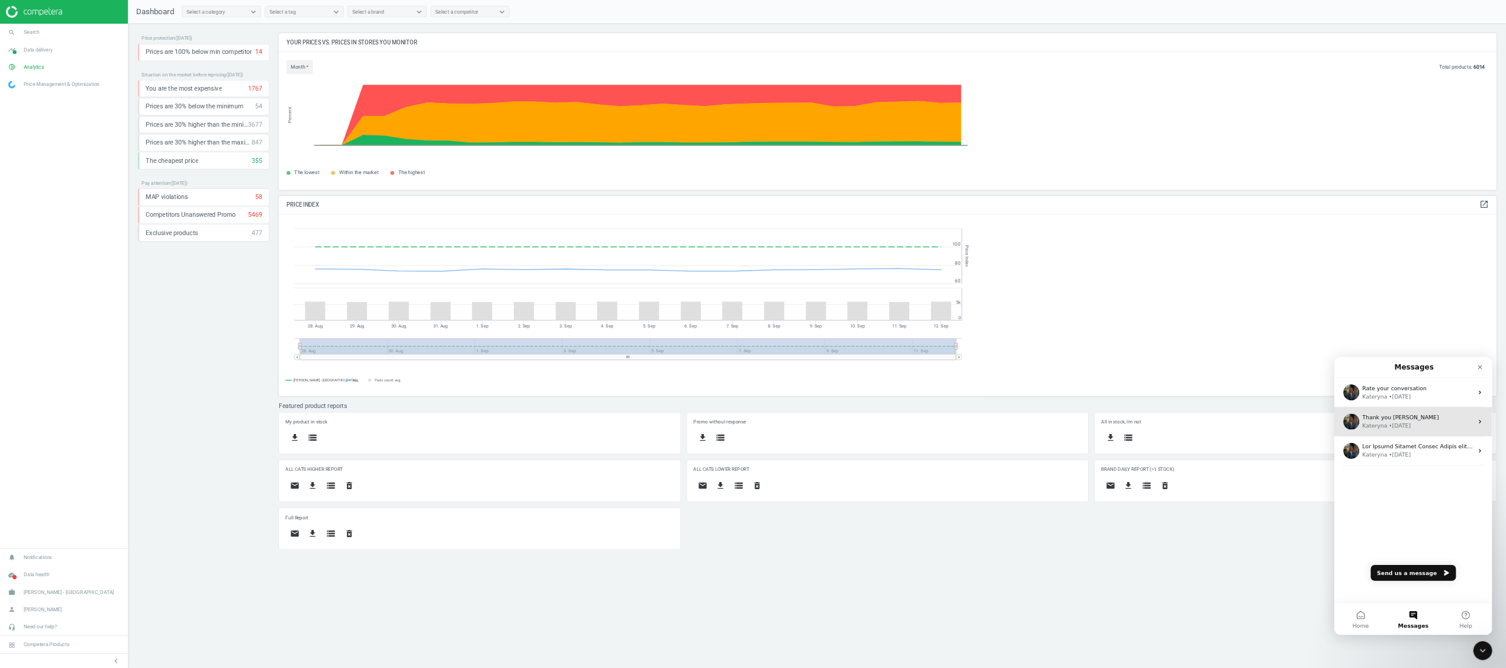
scroll to position [301, 1083]
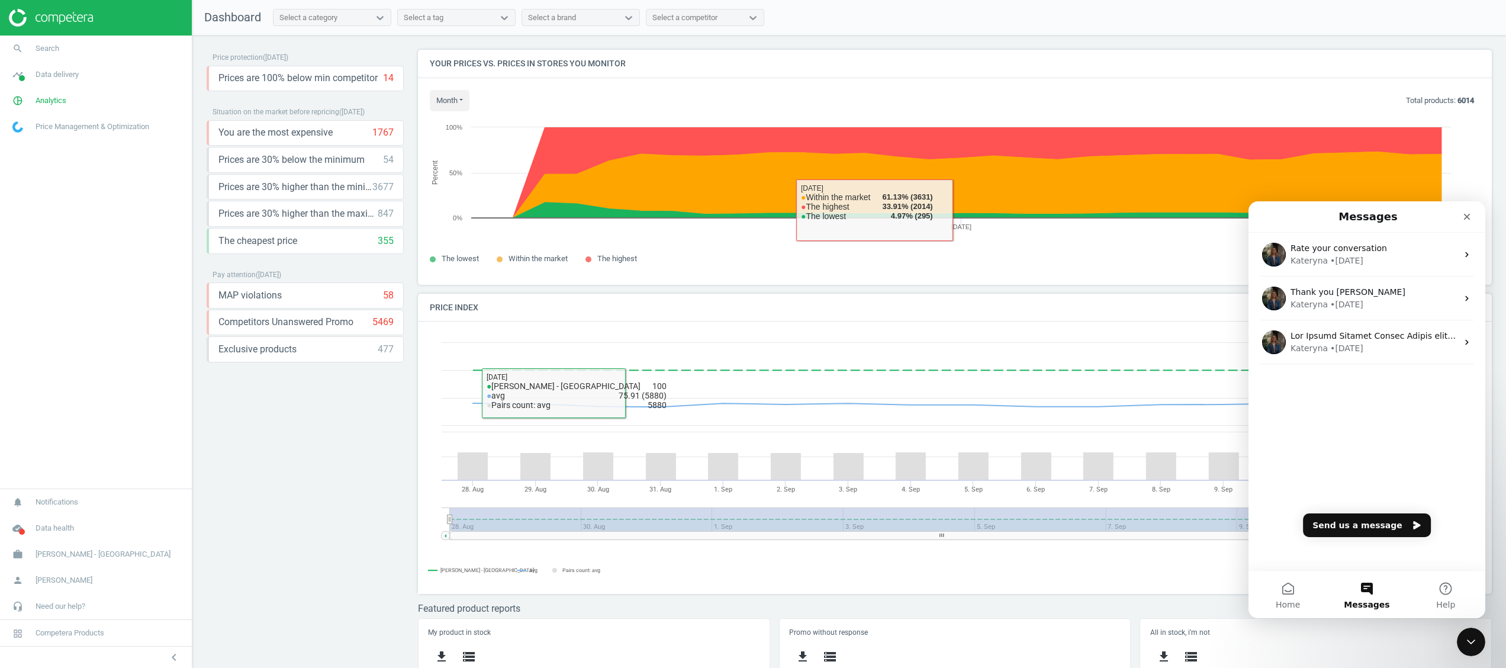
click at [244, 487] on div "Price protection ( [DATE] ) Prices are 100% below min competitor 14 keyboard_ar…" at bounding box center [305, 355] width 197 height 610
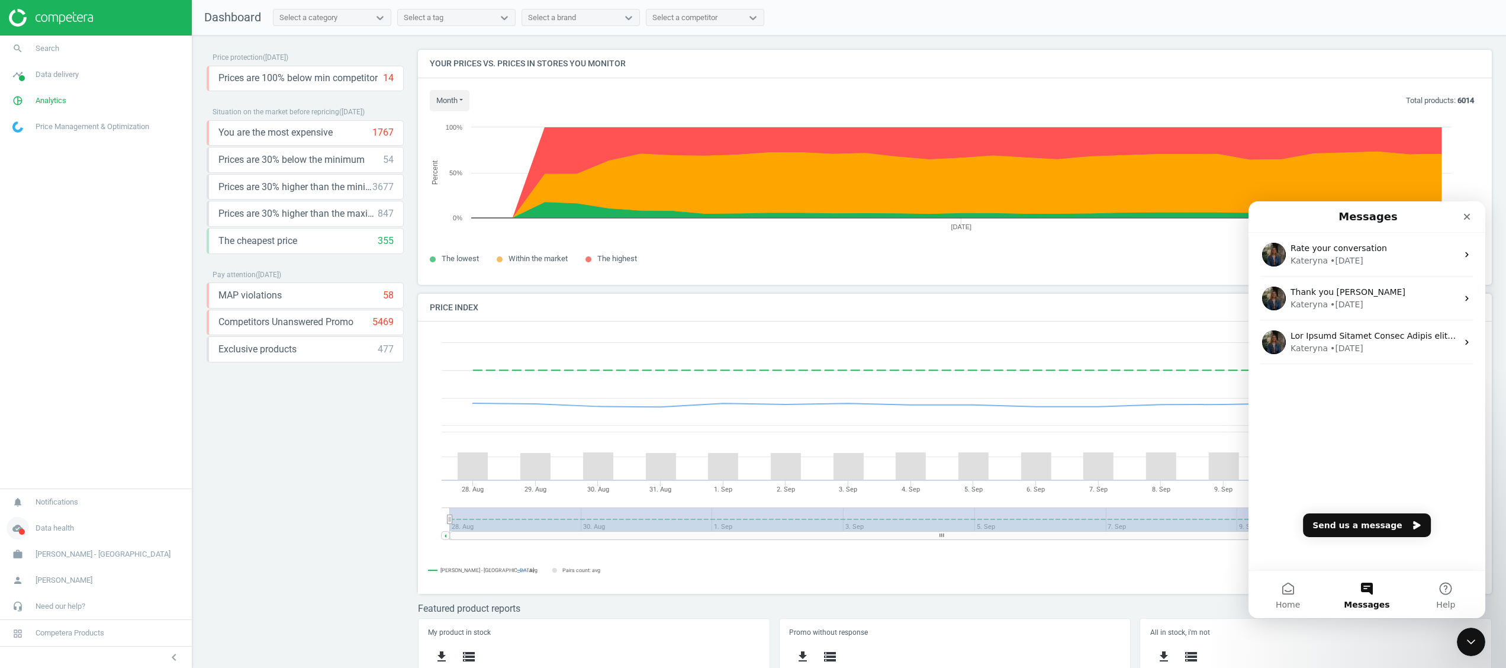
click at [20, 500] on span at bounding box center [22, 532] width 6 height 6
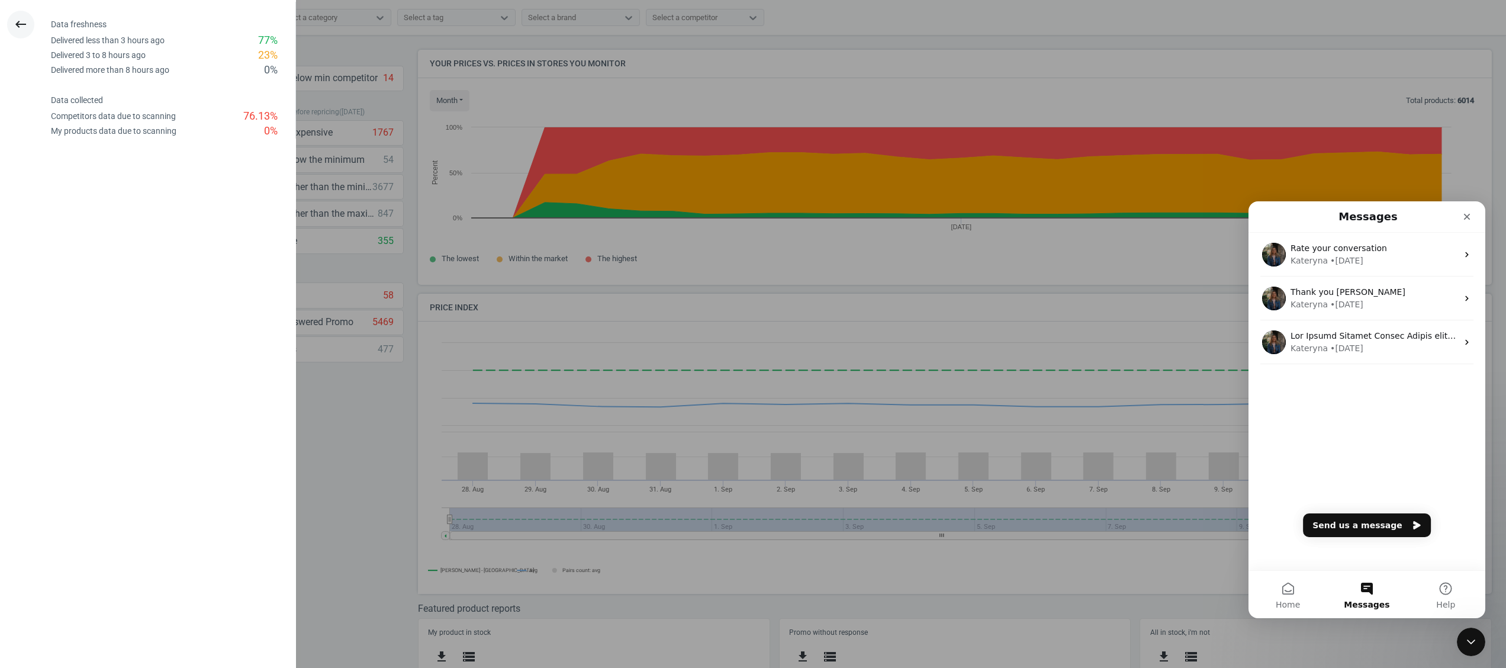
click at [19, 24] on icon "keyboard_backspace" at bounding box center [21, 24] width 14 height 14
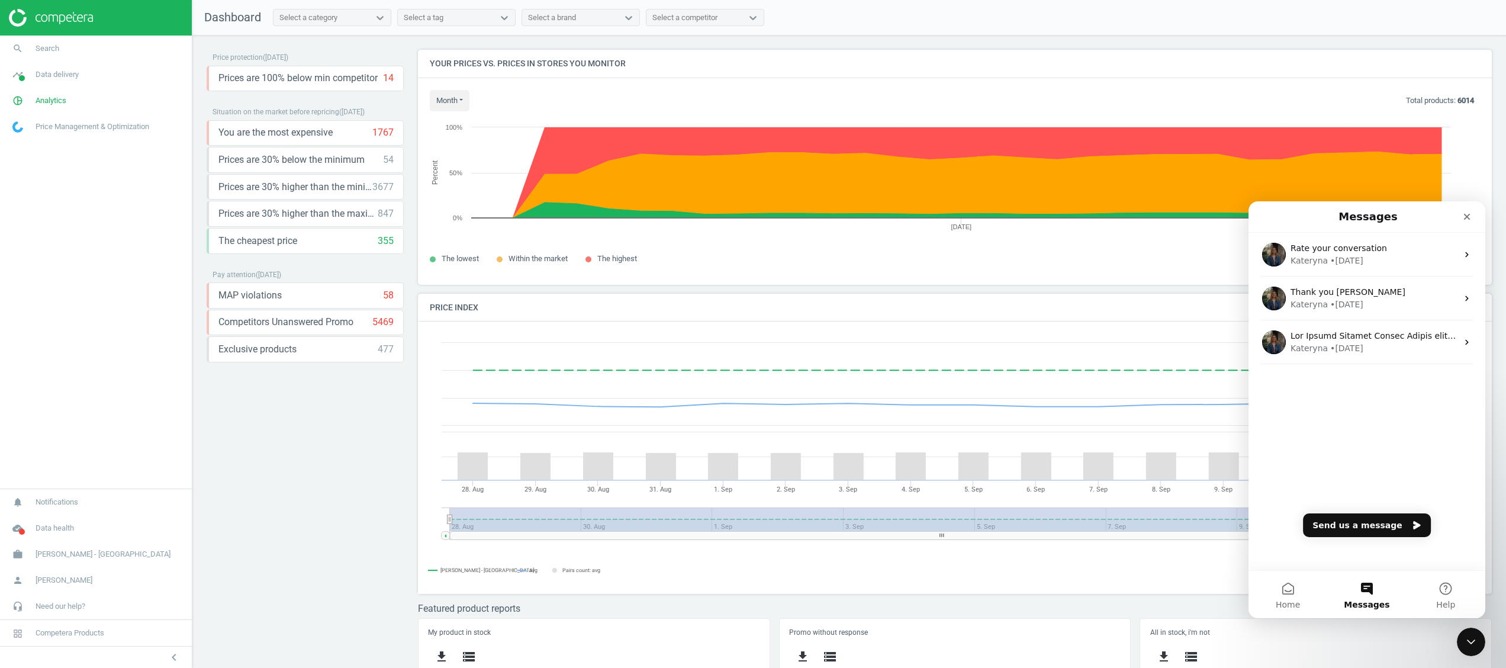
click at [55, 17] on img at bounding box center [51, 18] width 84 height 18
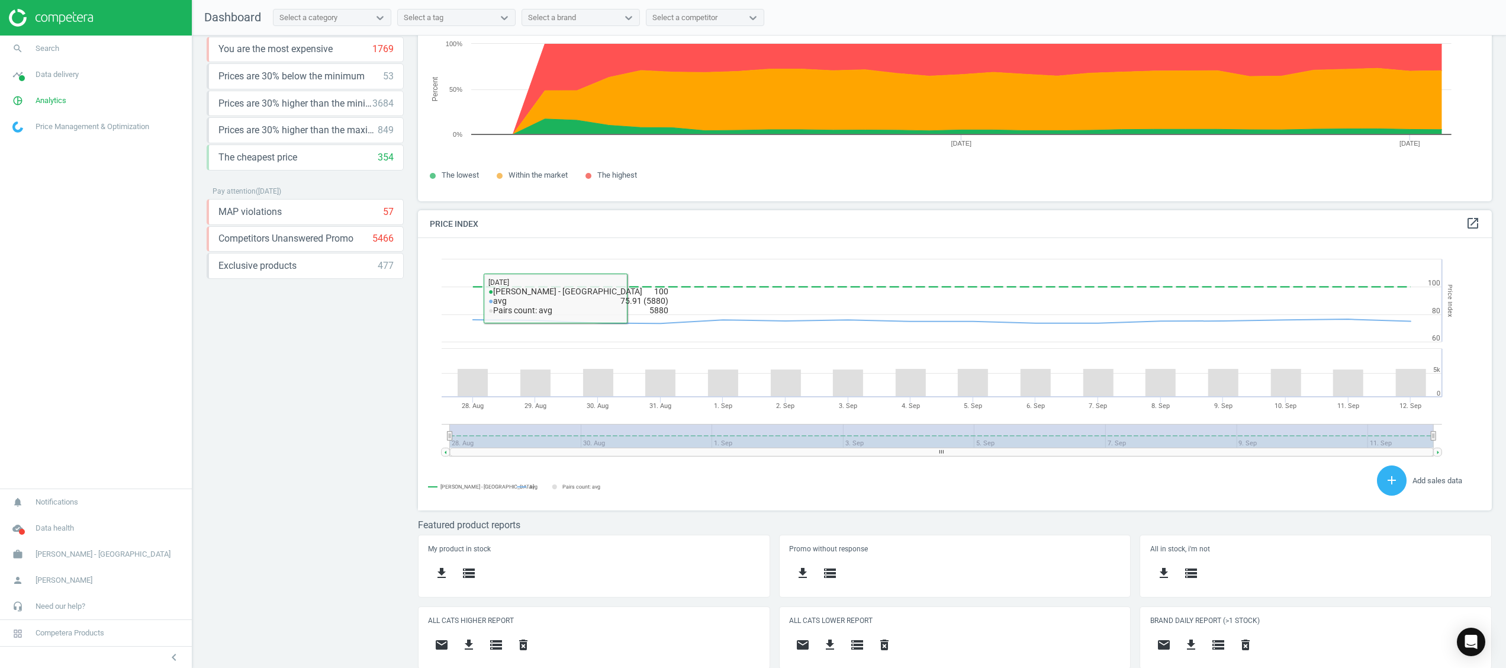
scroll to position [159, 0]
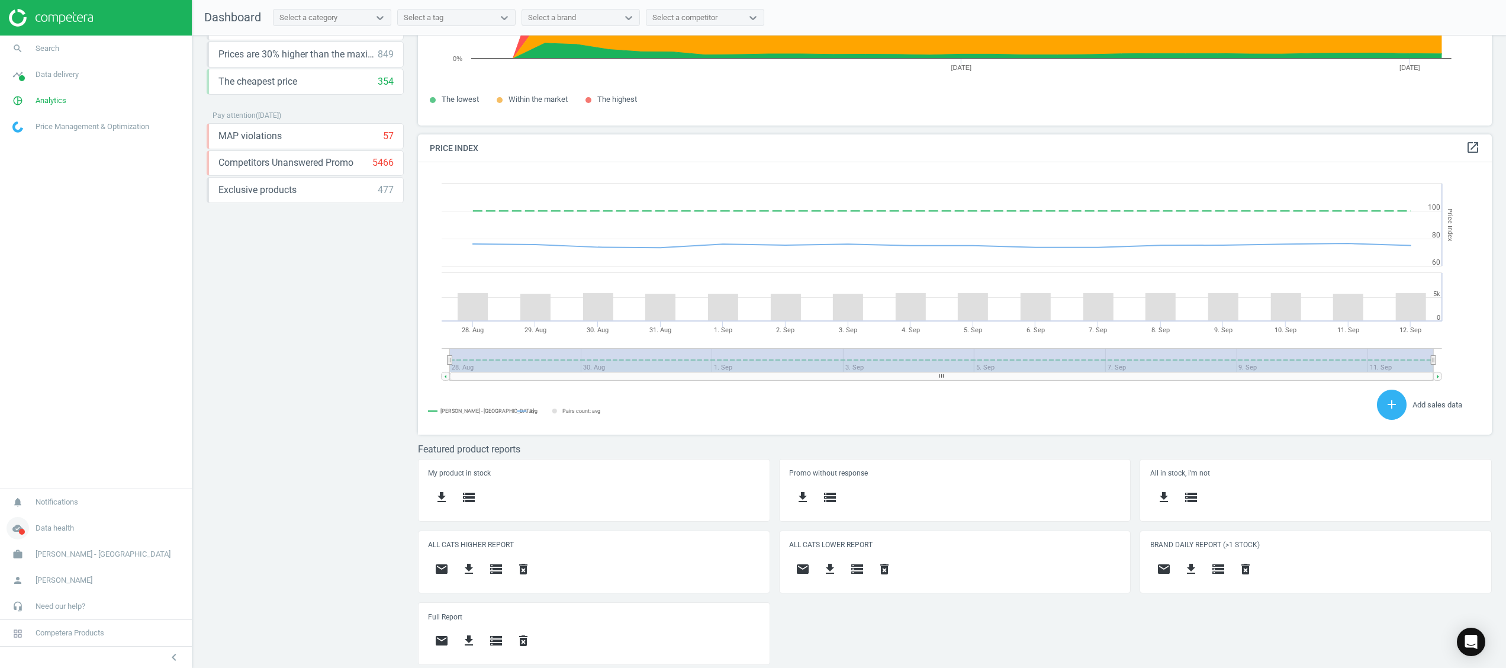
click at [12, 528] on icon "cloud_done" at bounding box center [18, 528] width 22 height 22
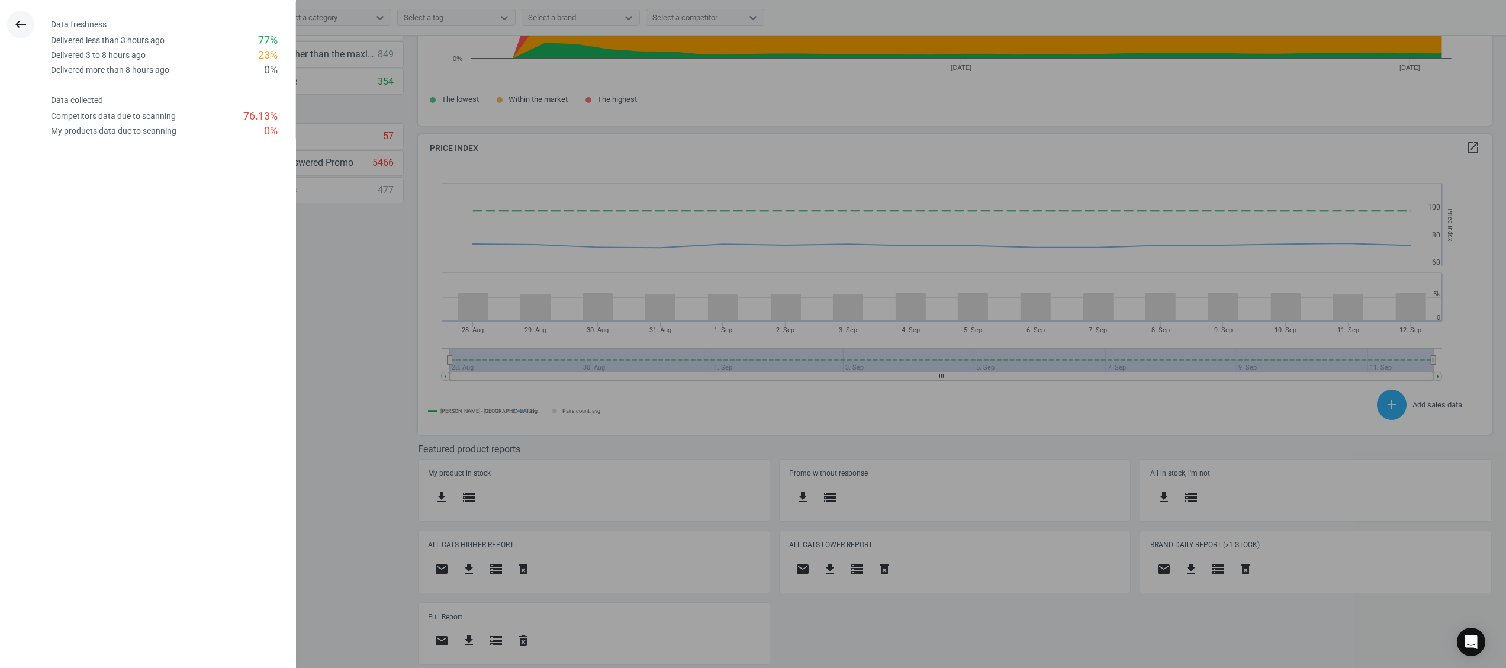
click at [11, 22] on button "keyboard_backspace" at bounding box center [20, 25] width 27 height 28
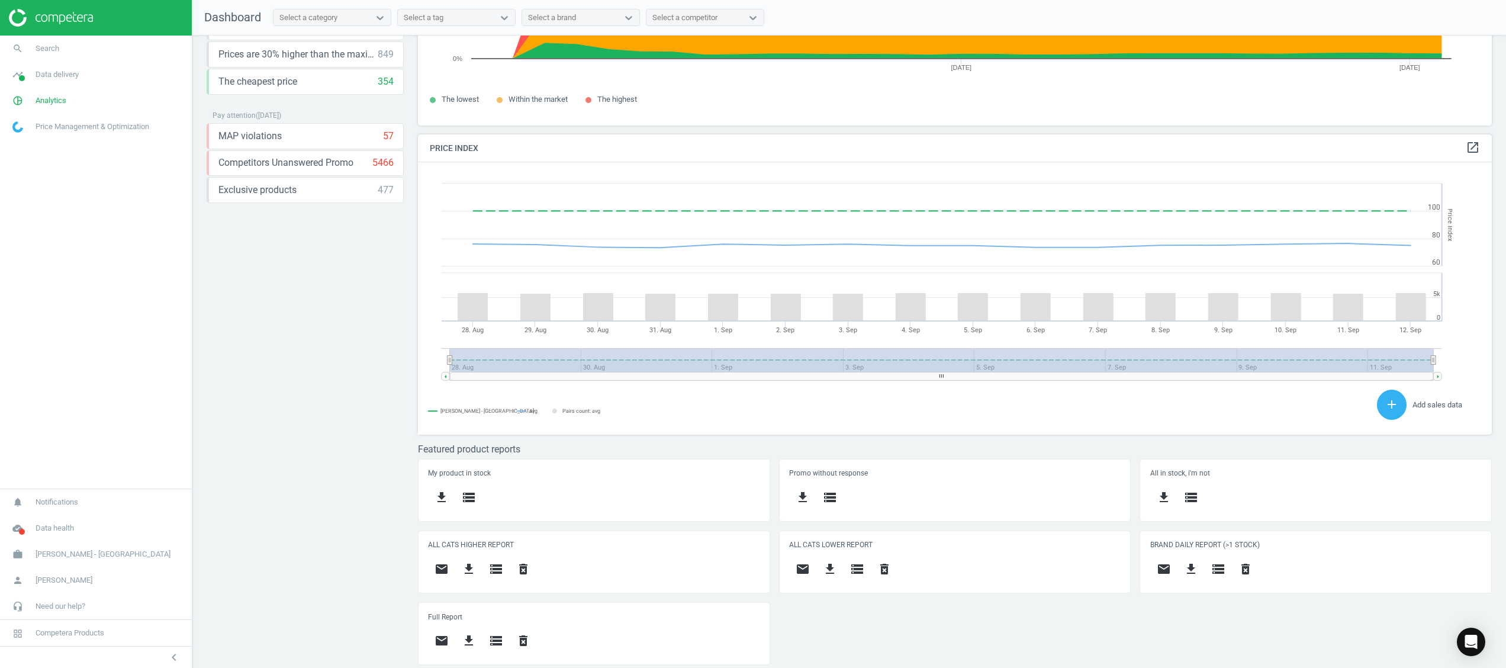
scroll to position [310, 1093]
click at [22, 521] on icon "cloud_done" at bounding box center [18, 528] width 22 height 22
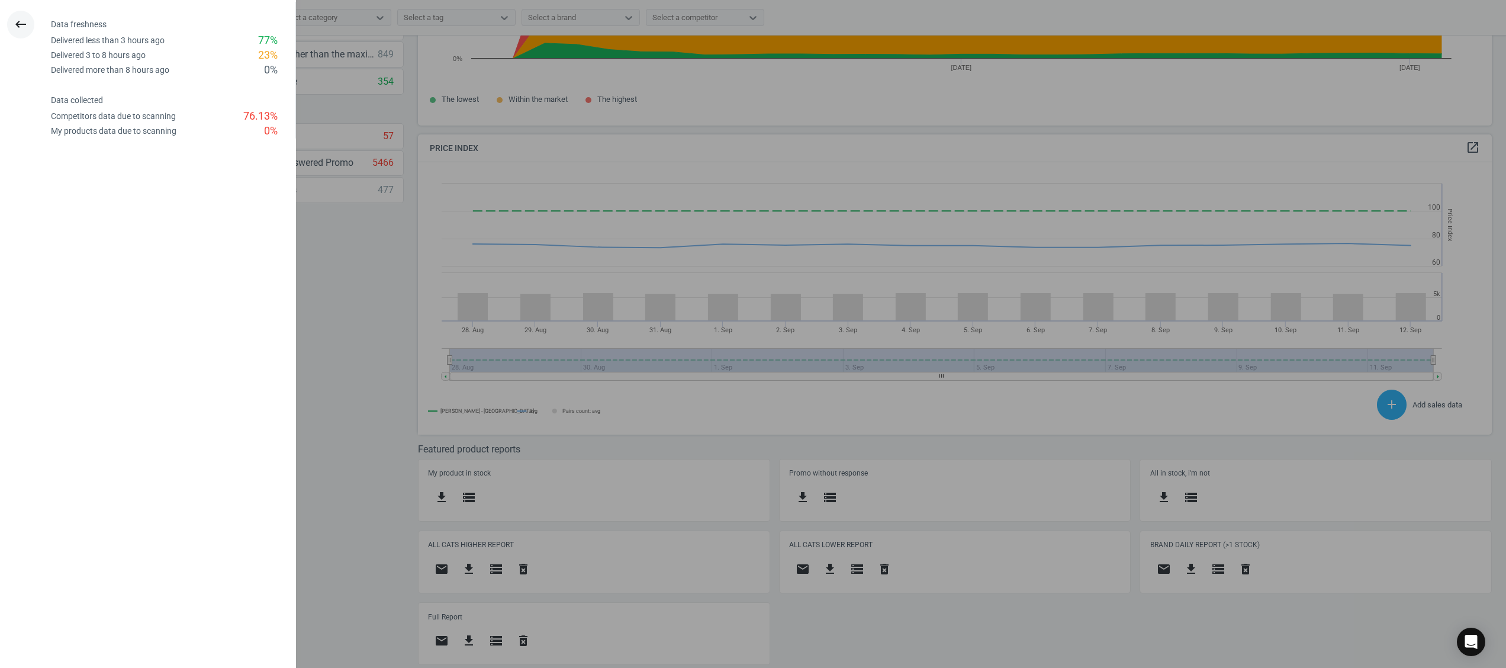
click at [10, 24] on button "keyboard_backspace" at bounding box center [20, 25] width 27 height 28
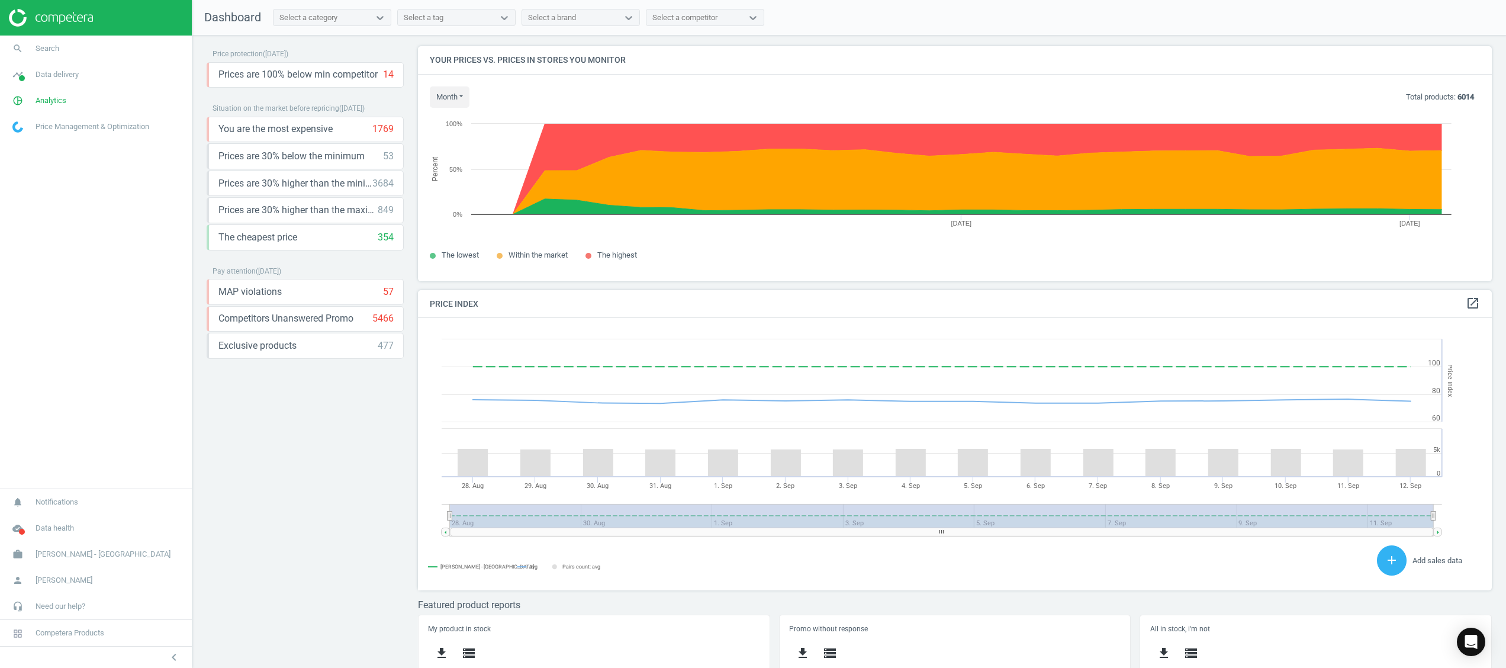
scroll to position [0, 0]
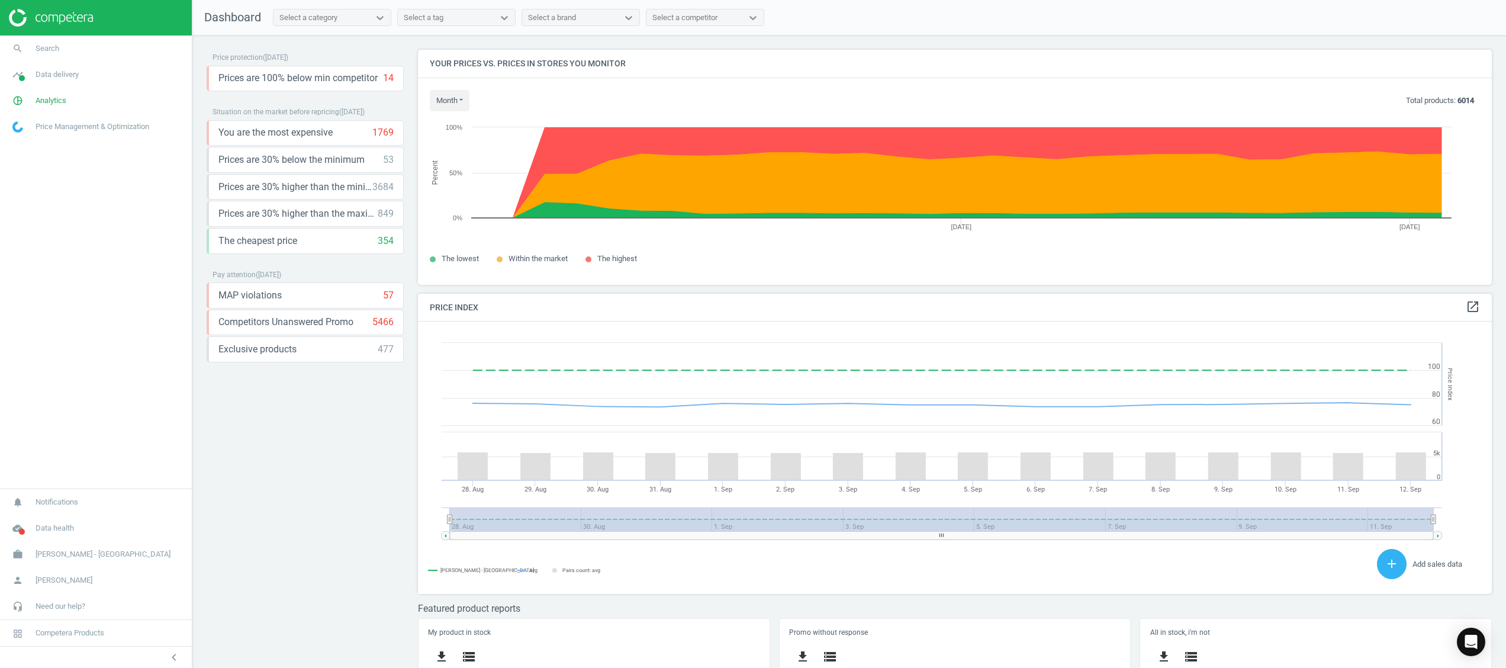
click at [57, 19] on img at bounding box center [51, 18] width 84 height 18
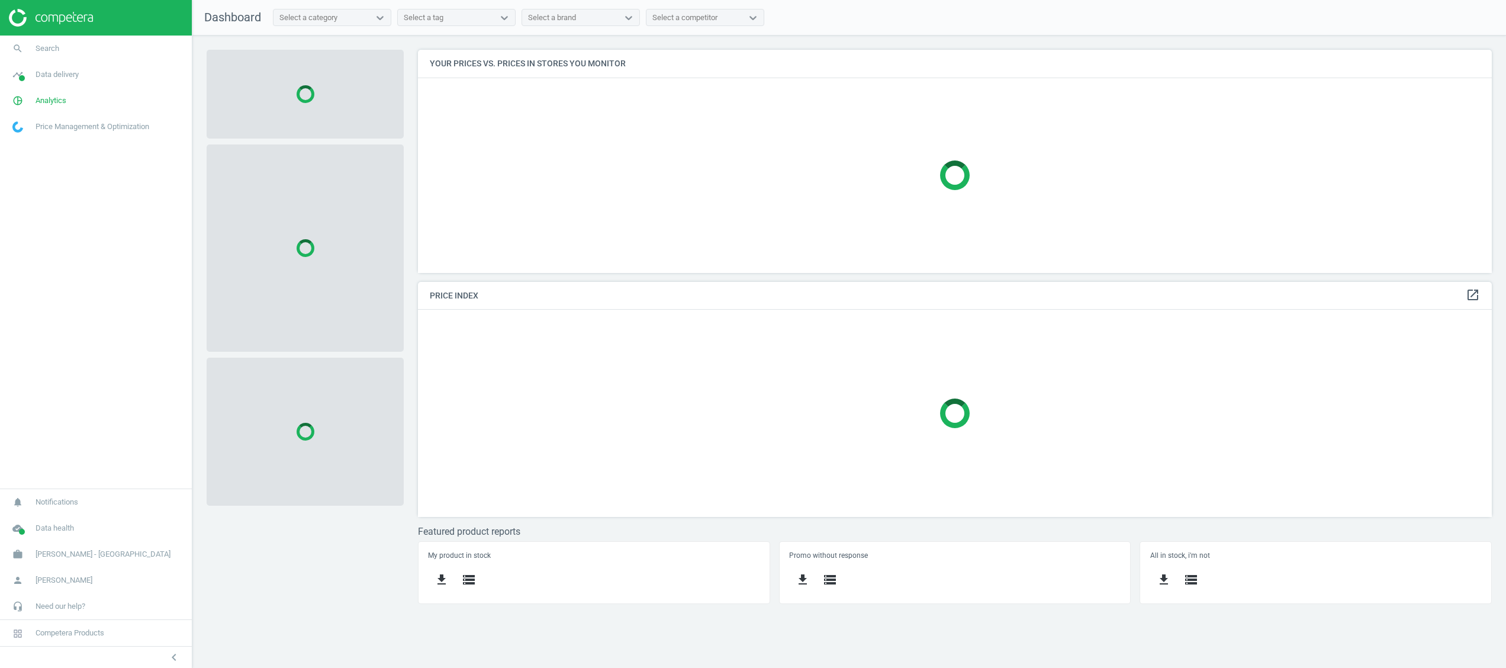
scroll to position [260, 1093]
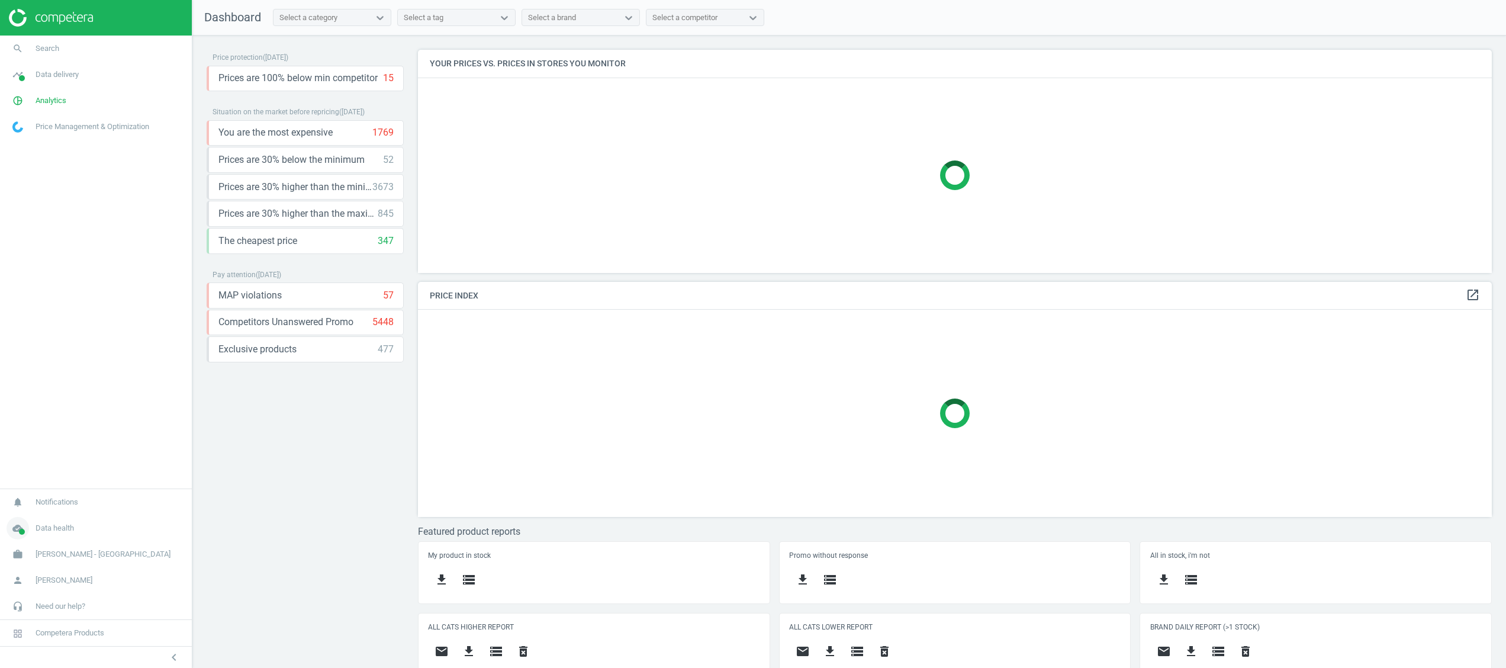
click at [11, 529] on icon "cloud_done" at bounding box center [18, 528] width 22 height 22
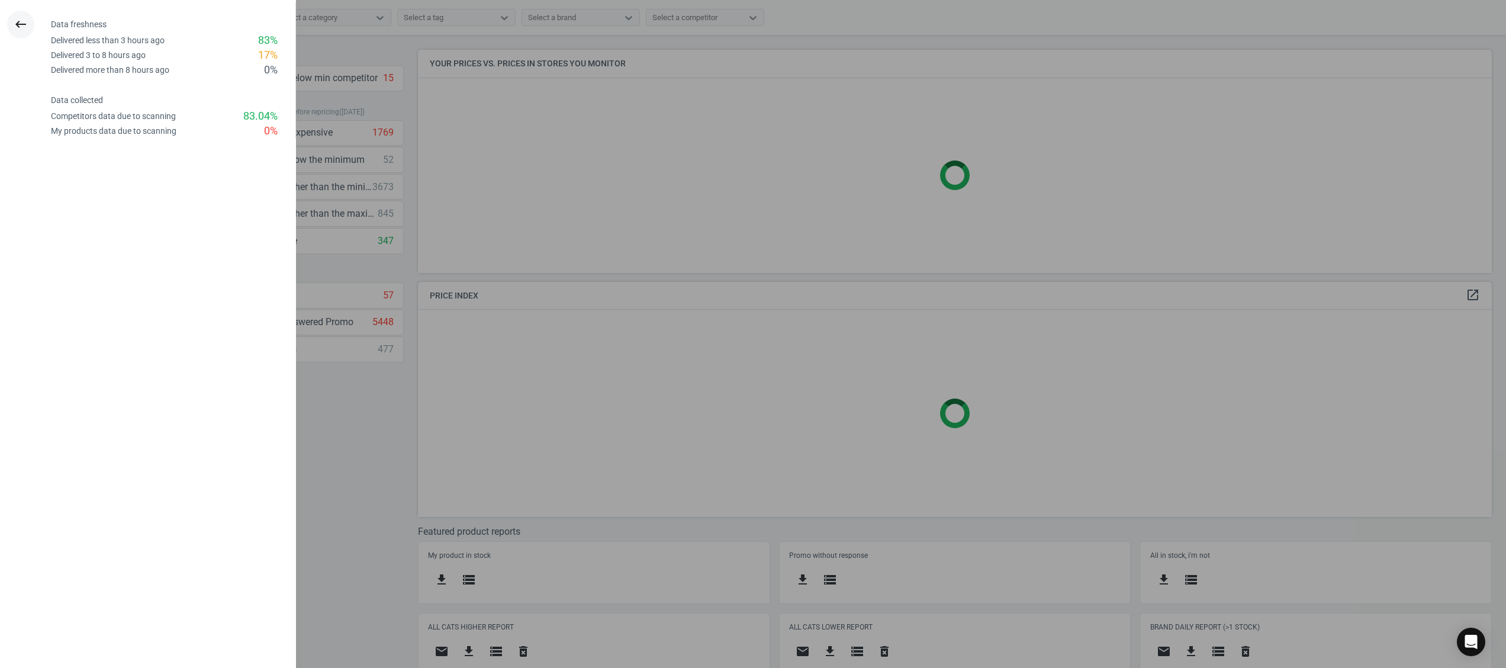
click at [24, 30] on icon "keyboard_backspace" at bounding box center [21, 24] width 14 height 14
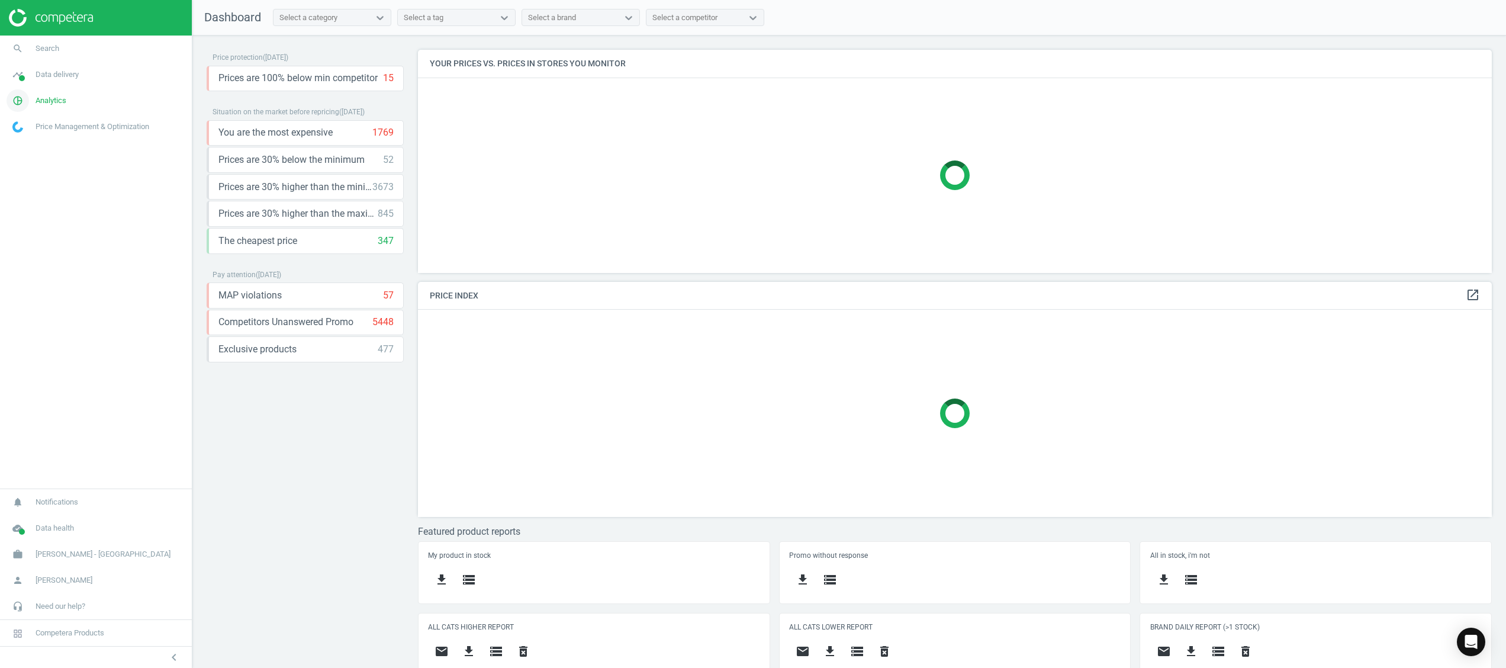
click at [22, 97] on icon "pie_chart_outlined" at bounding box center [18, 100] width 22 height 22
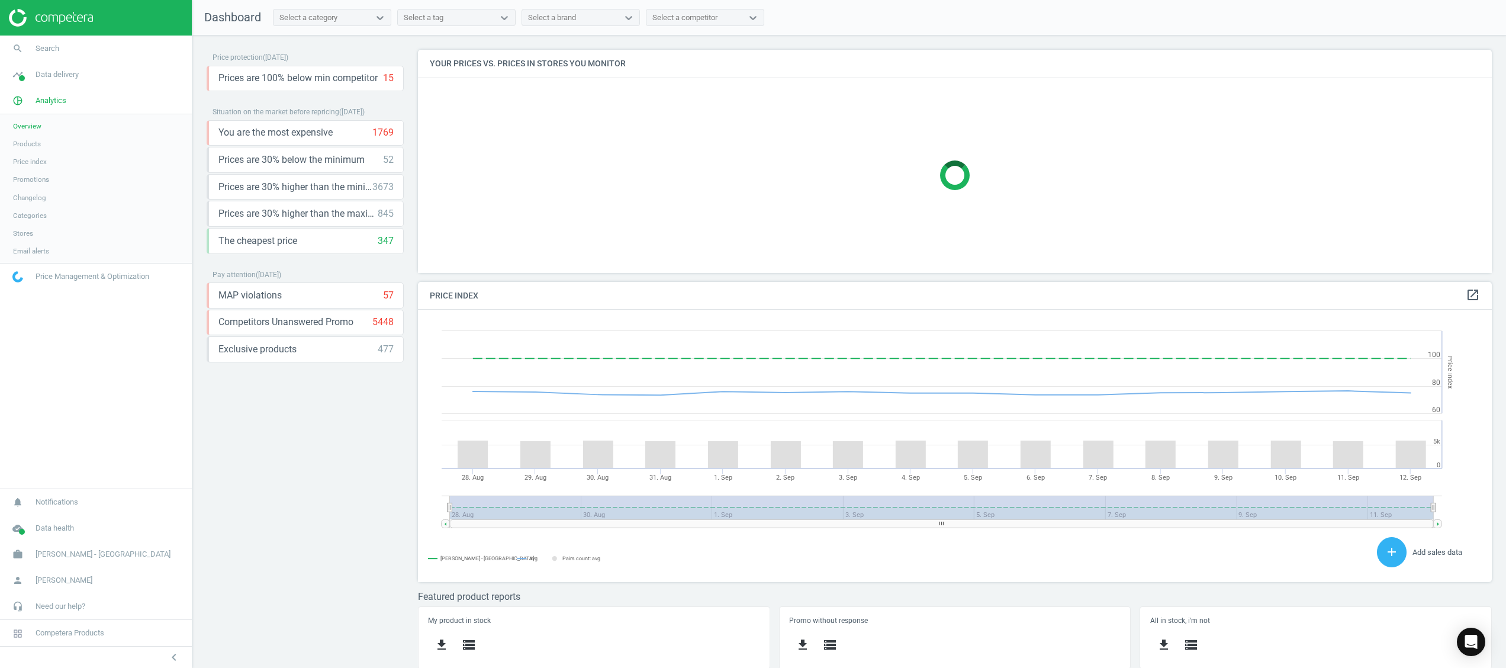
scroll to position [310, 1093]
click at [20, 72] on icon "timeline" at bounding box center [18, 74] width 22 height 22
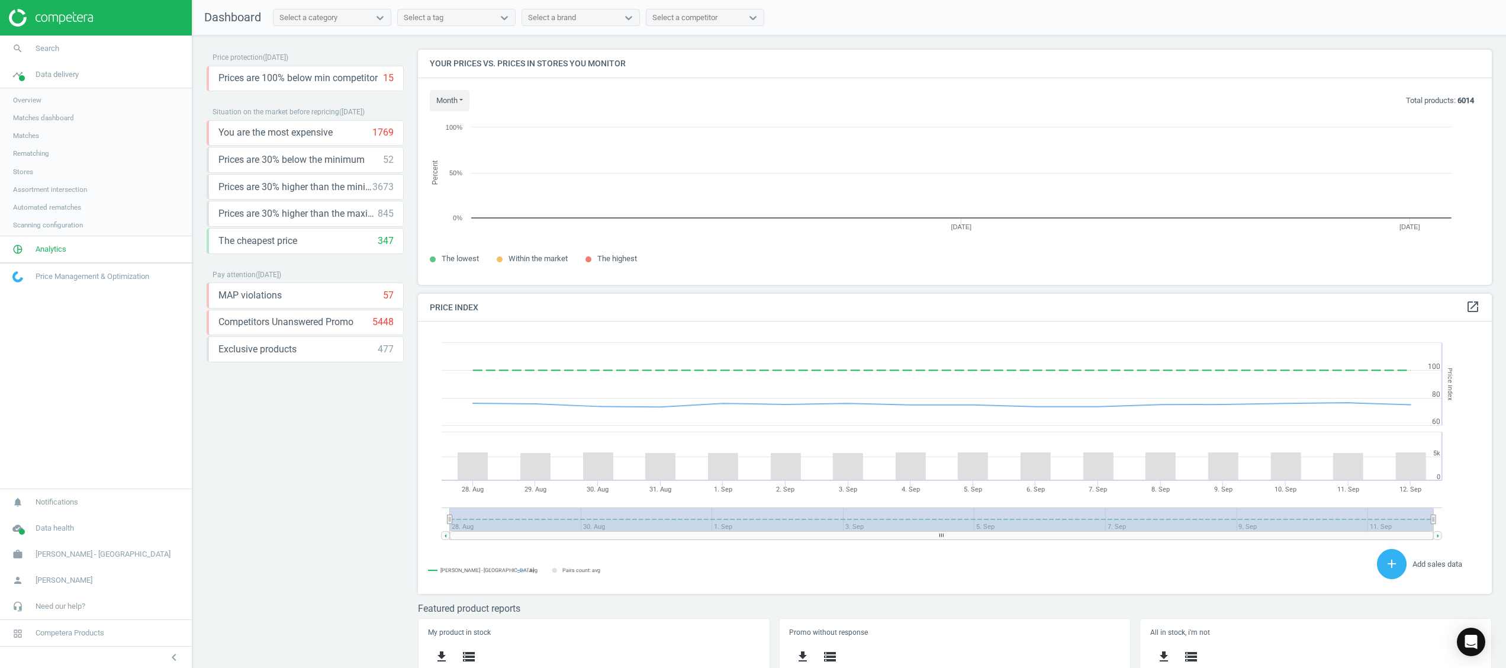
scroll to position [272, 1093]
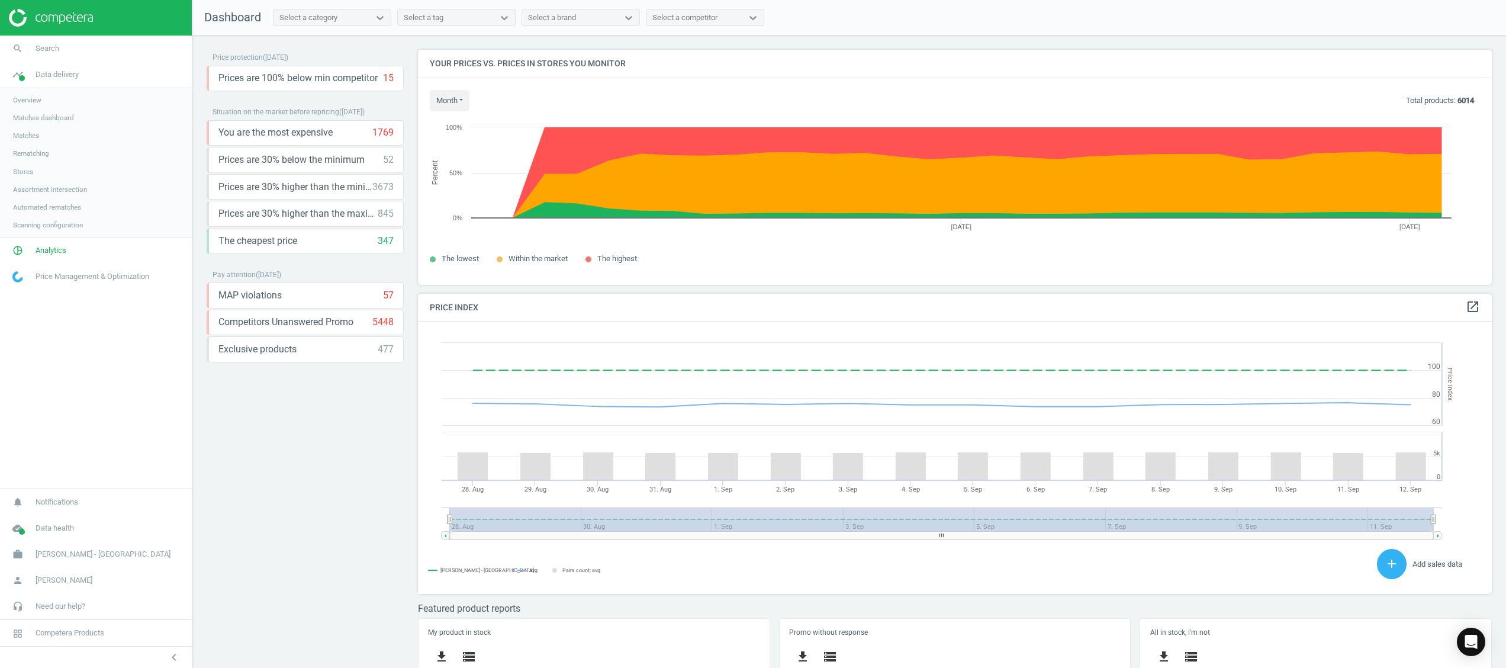
click at [21, 173] on span "Stores" at bounding box center [23, 171] width 20 height 9
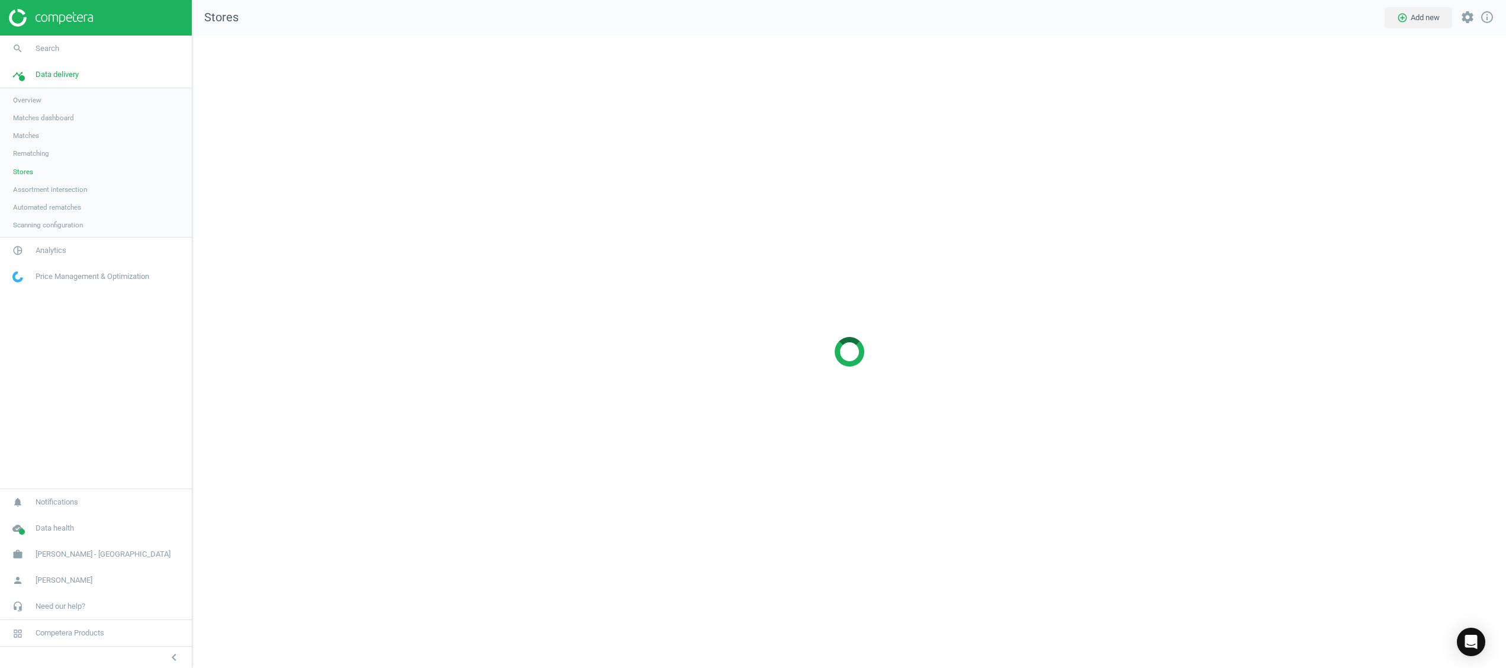
scroll to position [670, 1350]
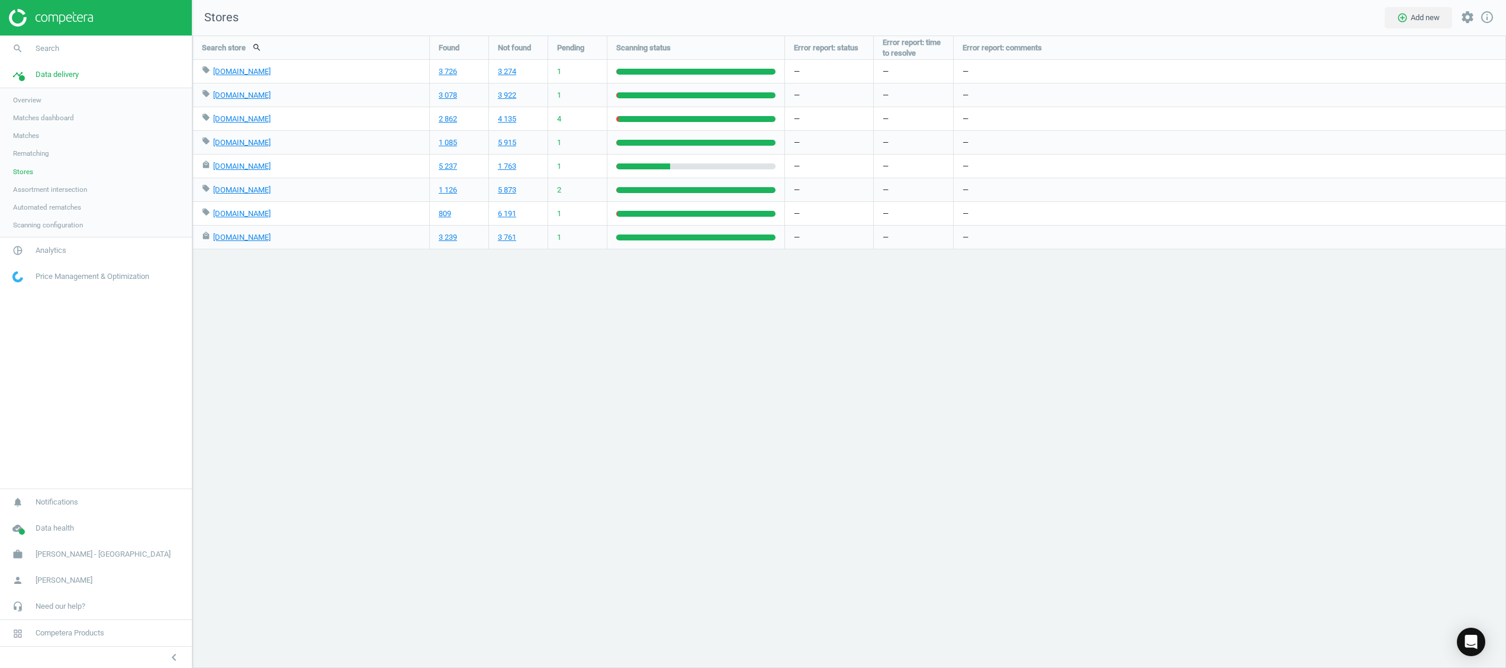
click at [56, 24] on img at bounding box center [51, 18] width 84 height 18
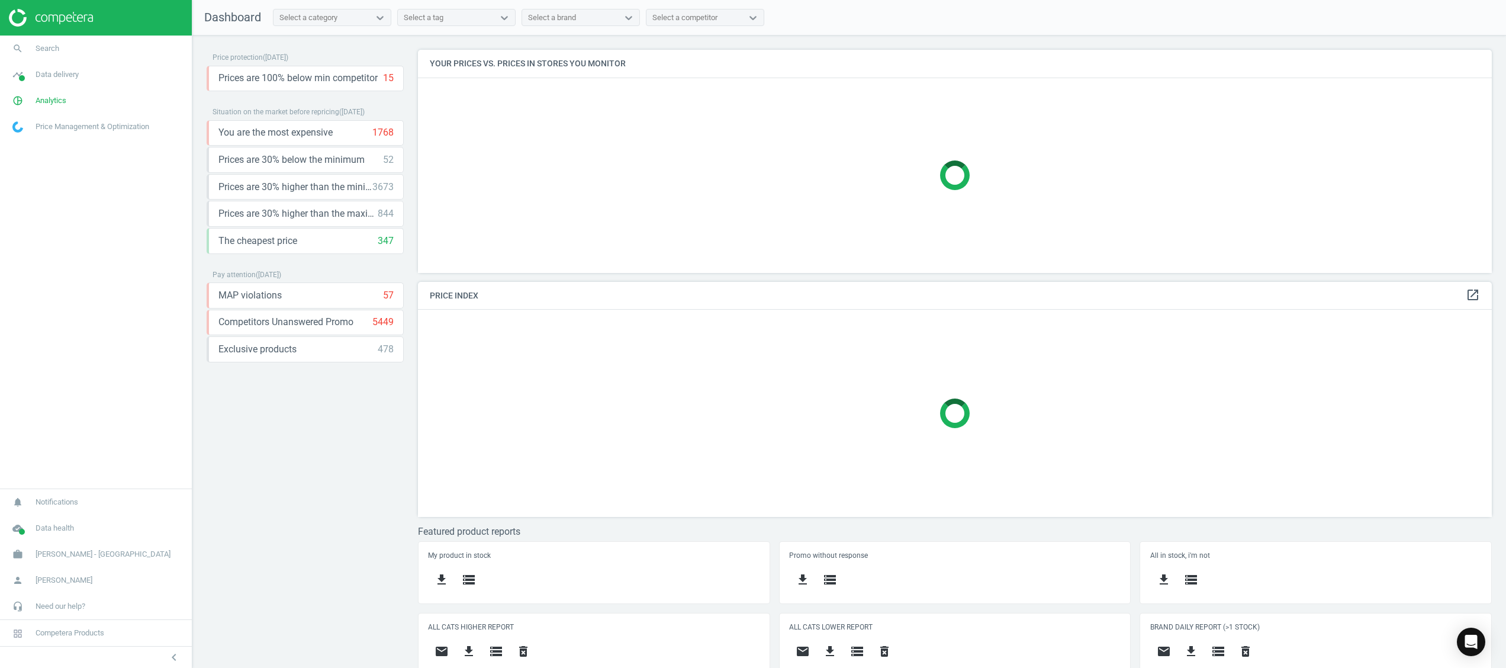
scroll to position [83, 0]
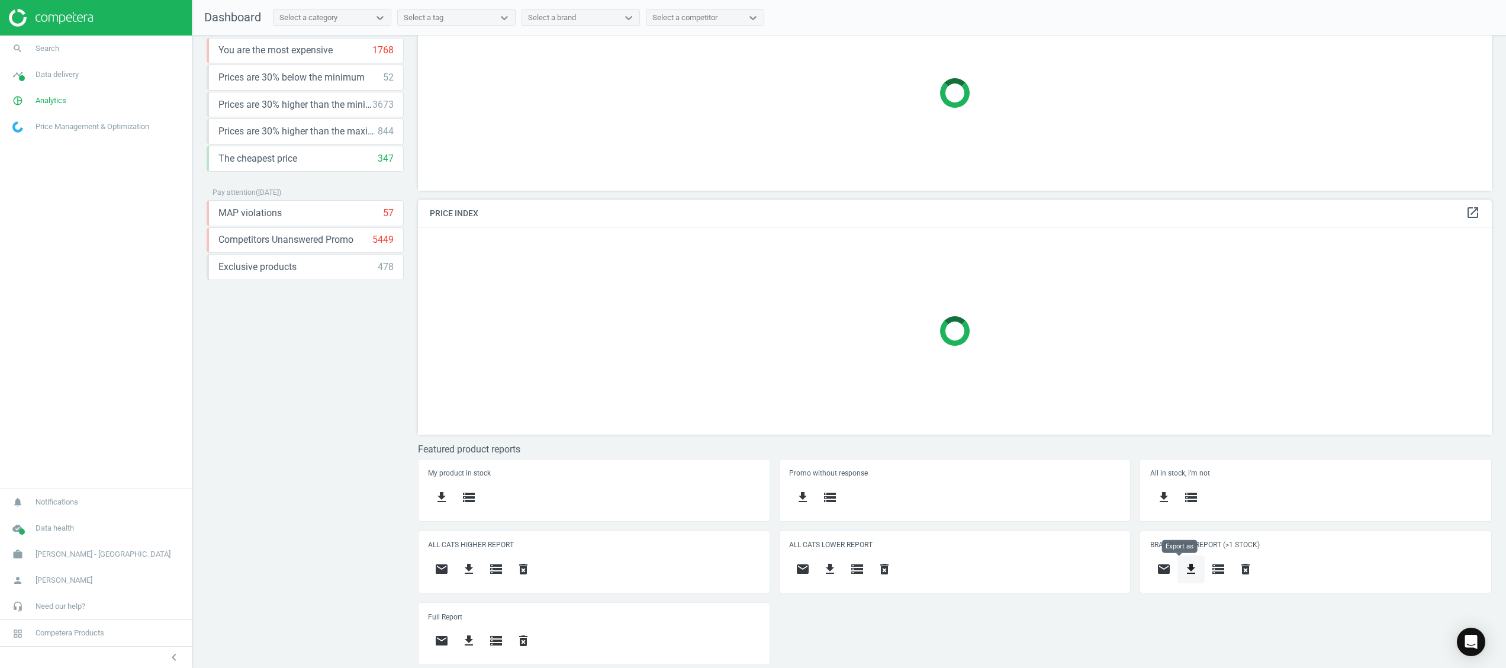
click at [1186, 574] on icon "get_app" at bounding box center [1191, 569] width 14 height 14
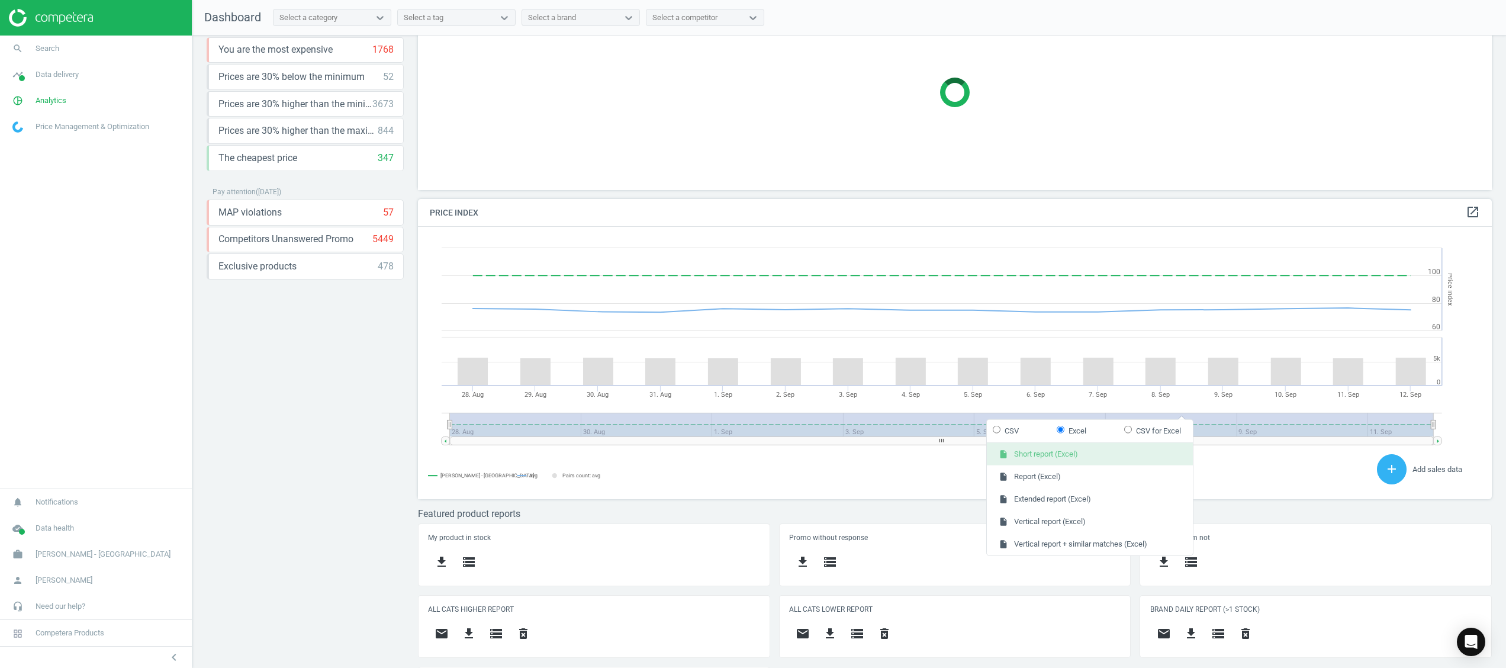
click at [1109, 457] on button "insert_drive_file Short report (Excel)" at bounding box center [1090, 454] width 206 height 22
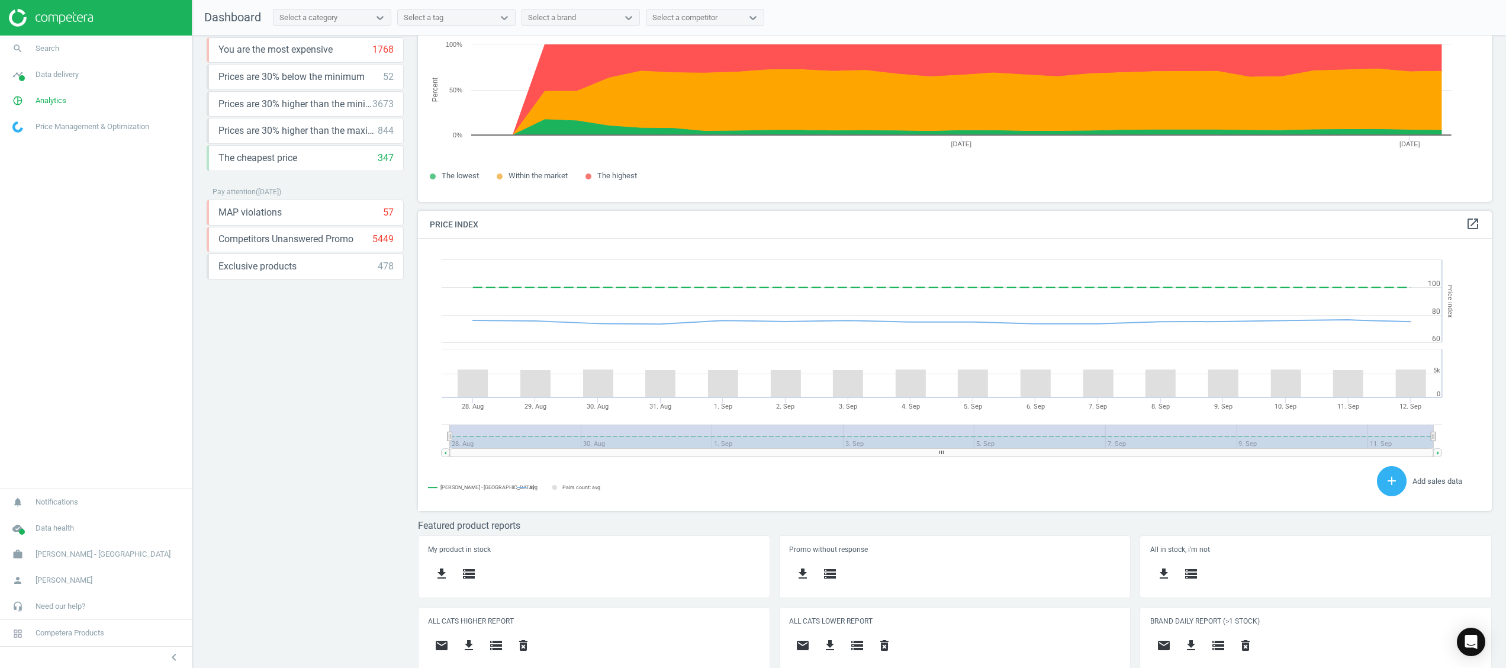
scroll to position [159, 0]
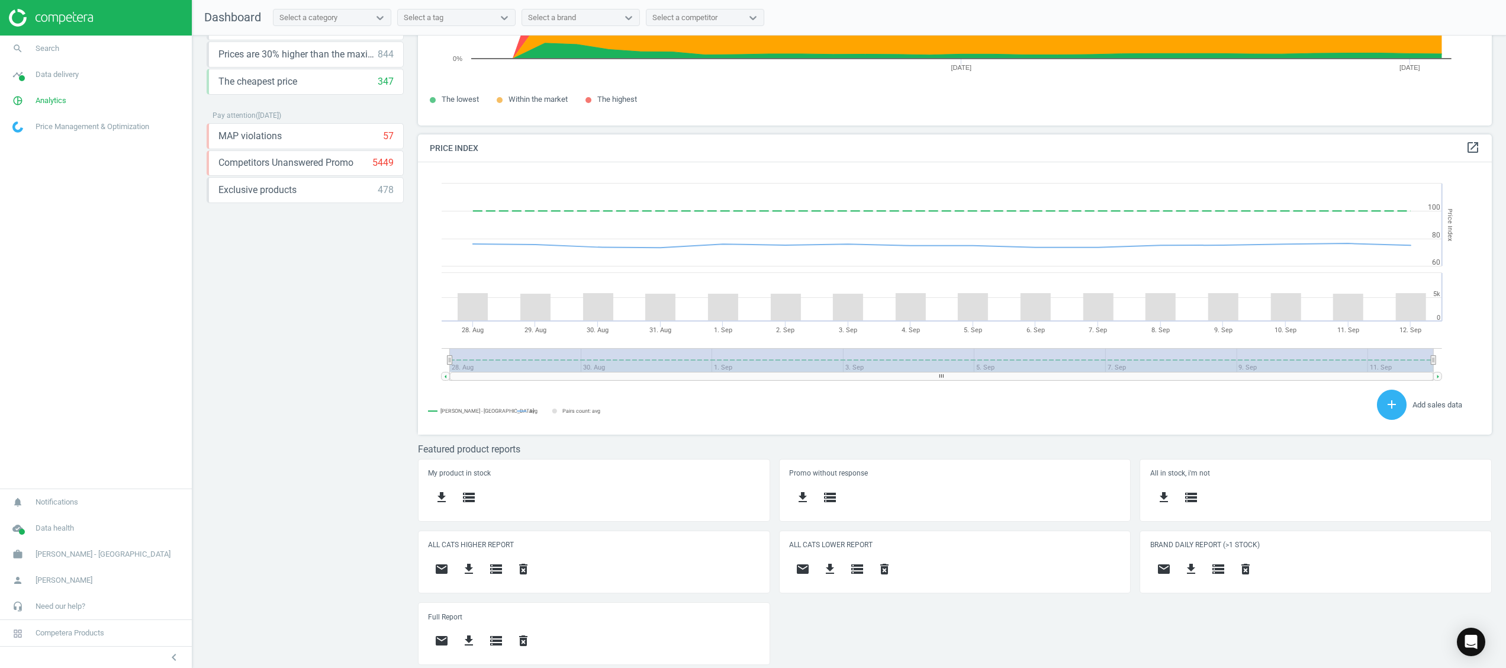
click at [410, 612] on div "Price protection ( 12.09.25 ) Prices are 100% below min competitor 15 keyboard_…" at bounding box center [849, 355] width 1314 height 638
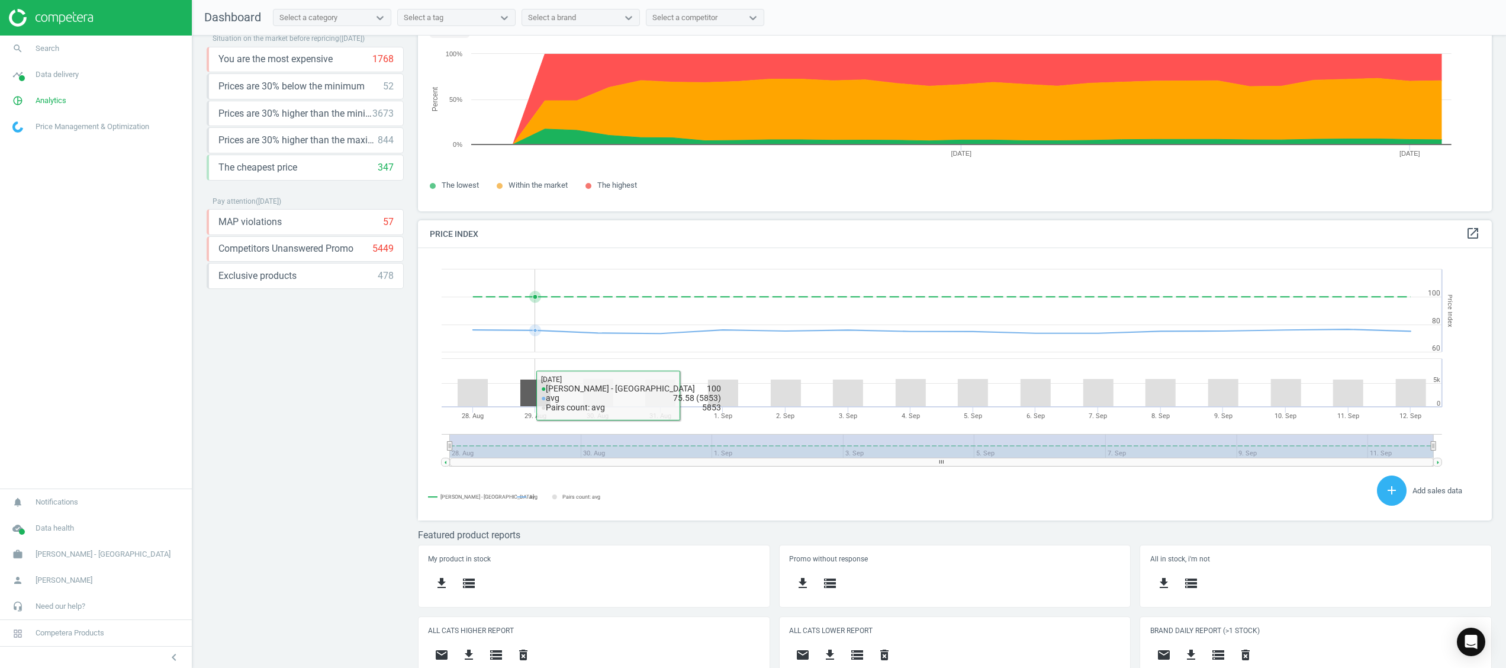
scroll to position [0, 0]
